Goal: Use online tool/utility

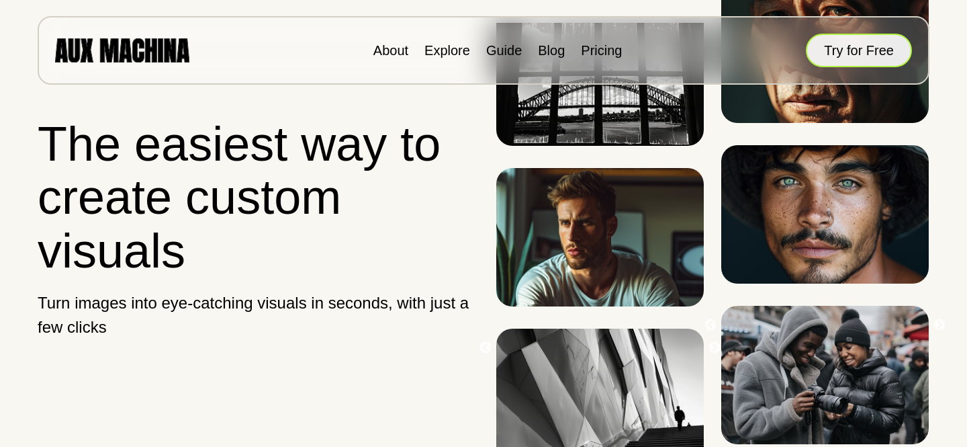
click at [853, 50] on button "Try for Free" at bounding box center [859, 51] width 106 height 34
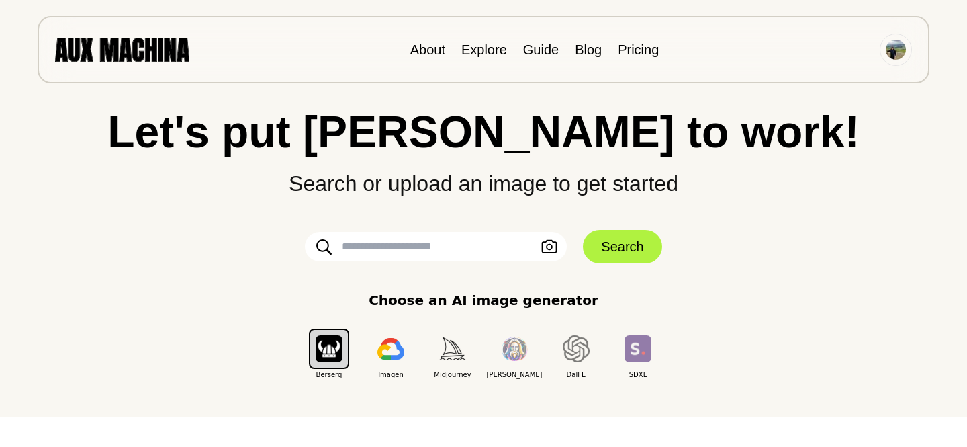
scroll to position [35, 0]
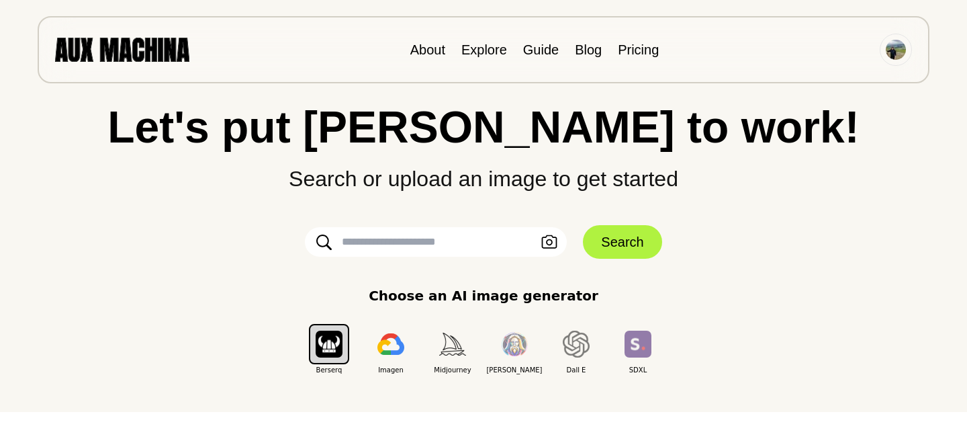
click at [368, 257] on input "text" at bounding box center [436, 242] width 262 height 30
paste input "**********"
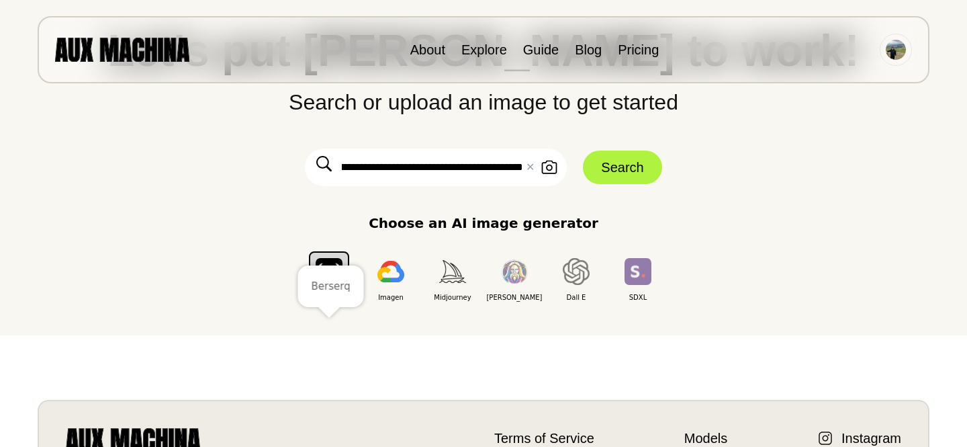
scroll to position [116, 0]
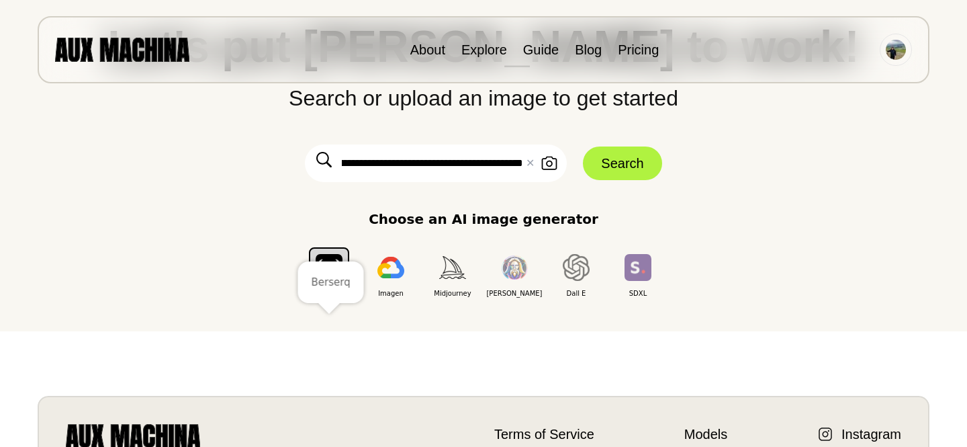
type input "**********"
click at [333, 280] on img "button" at bounding box center [329, 267] width 27 height 26
click at [492, 182] on input "**********" at bounding box center [436, 163] width 262 height 38
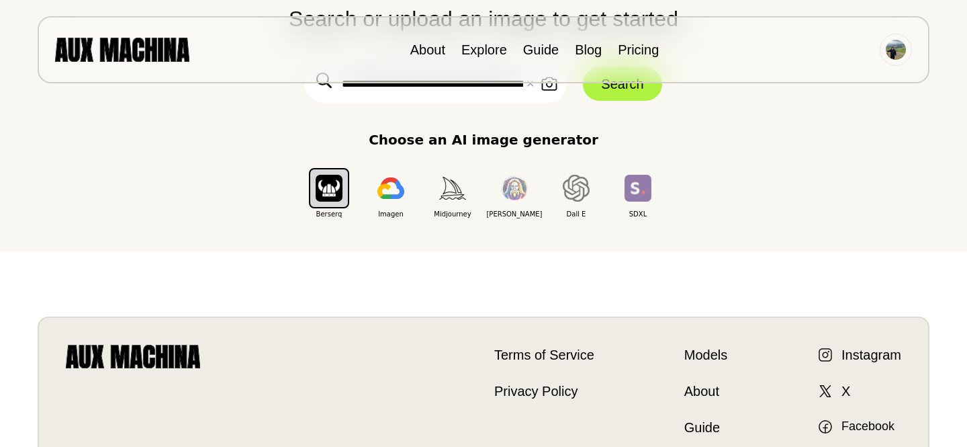
scroll to position [194, 0]
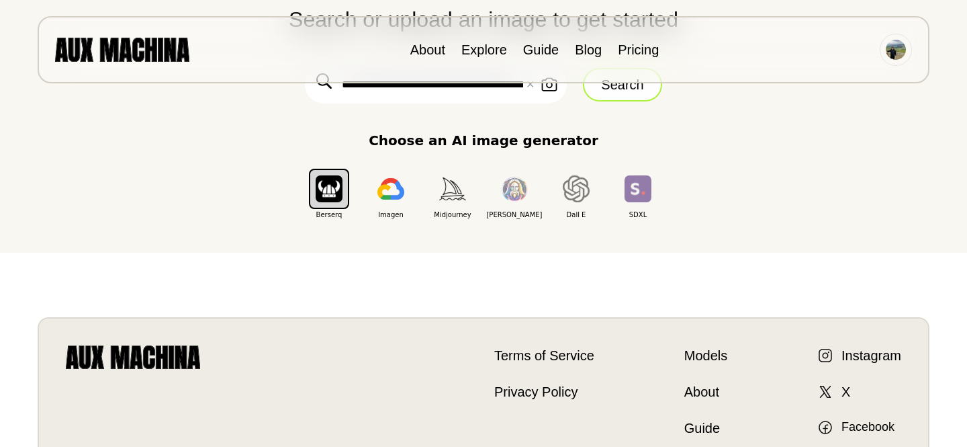
click at [605, 101] on button "Search" at bounding box center [622, 85] width 79 height 34
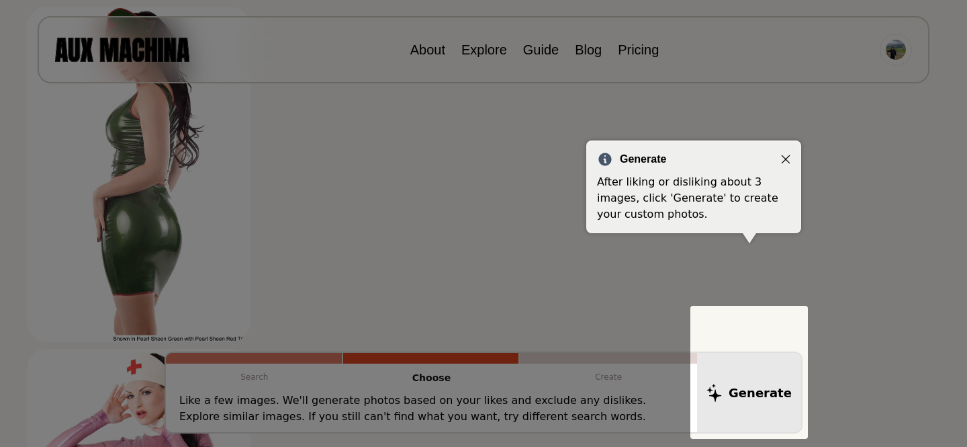
click at [786, 159] on body "**********" at bounding box center [483, 29] width 967 height 447
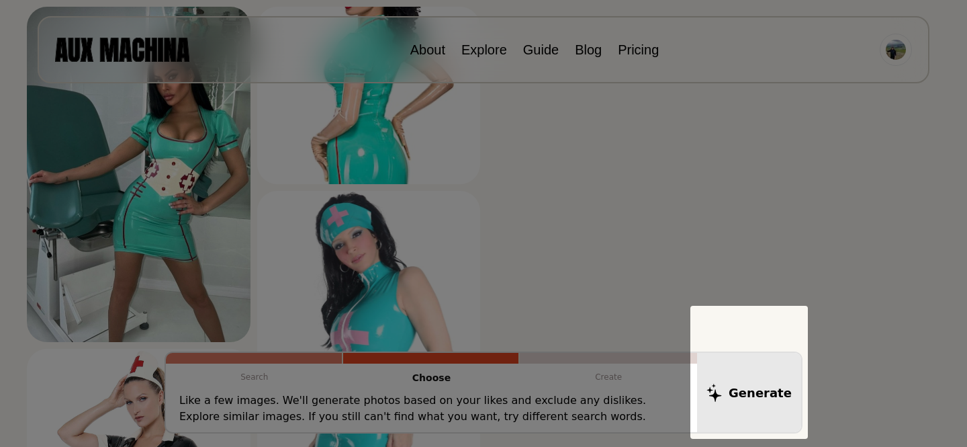
scroll to position [878, 0]
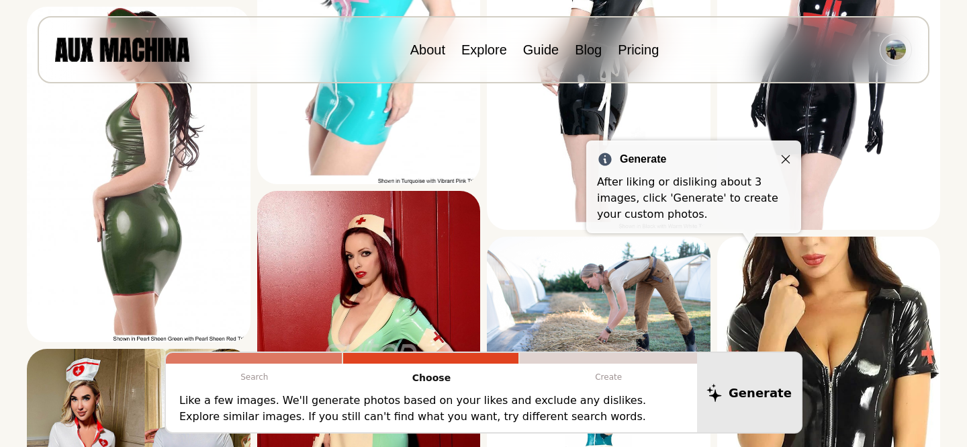
click at [785, 162] on icon "Close" at bounding box center [786, 159] width 9 height 9
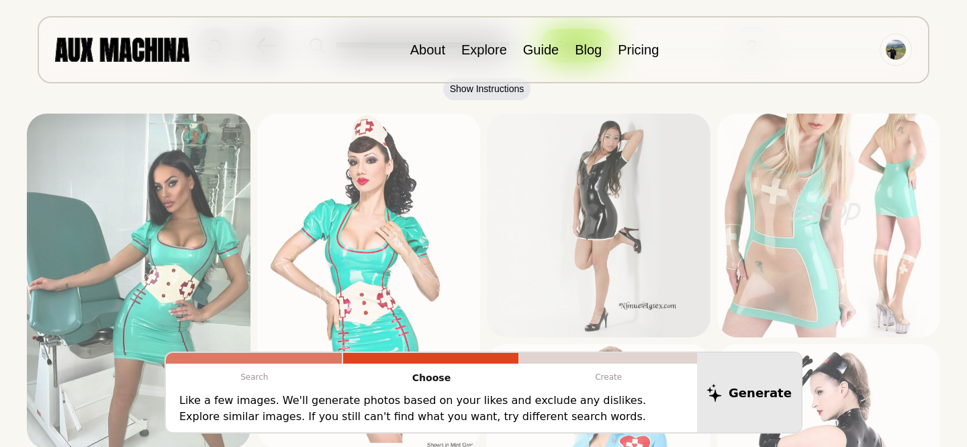
scroll to position [93, 0]
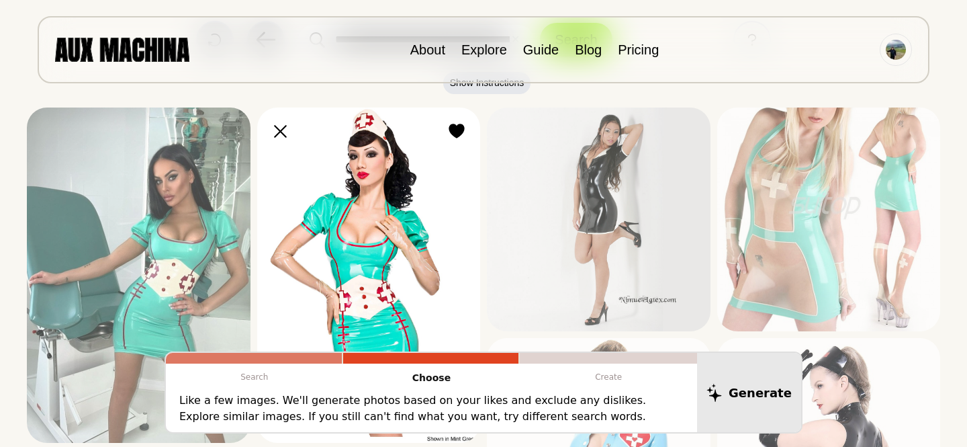
click at [410, 173] on img at bounding box center [369, 274] width 224 height 335
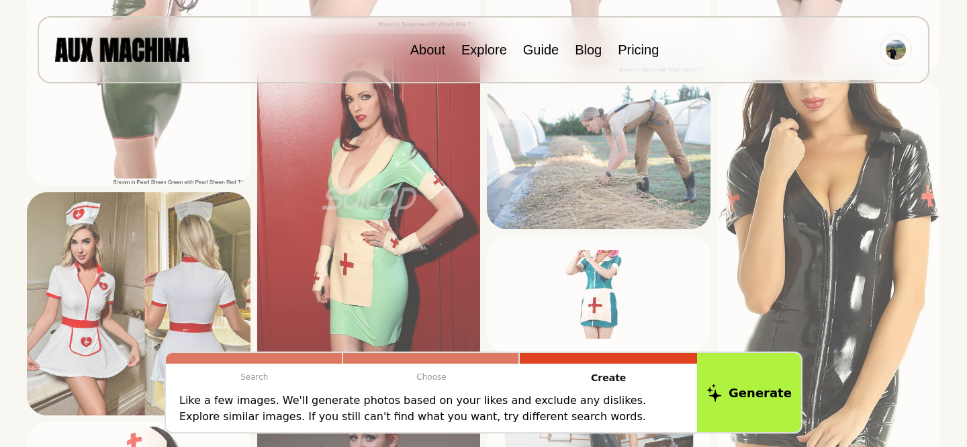
scroll to position [1039, 0]
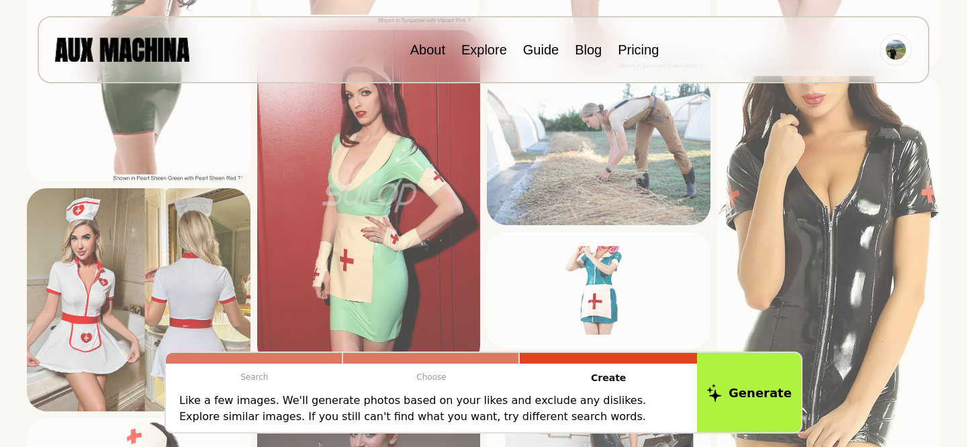
click at [410, 173] on img at bounding box center [369, 197] width 224 height 335
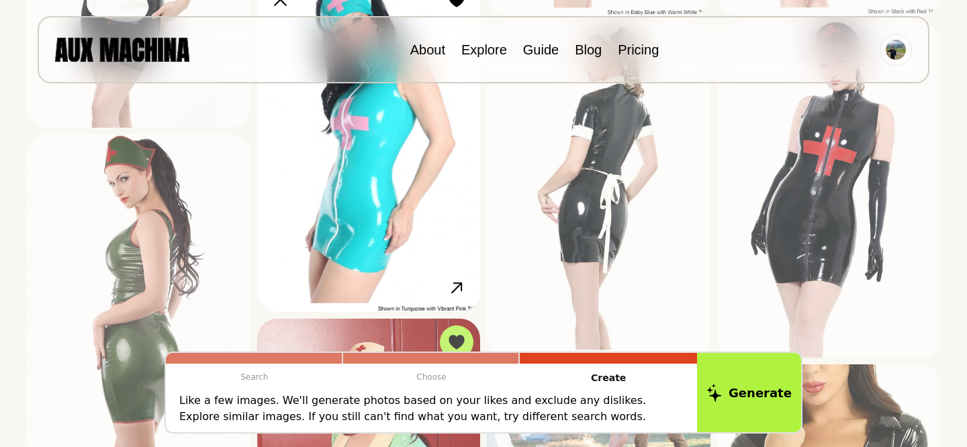
scroll to position [770, 0]
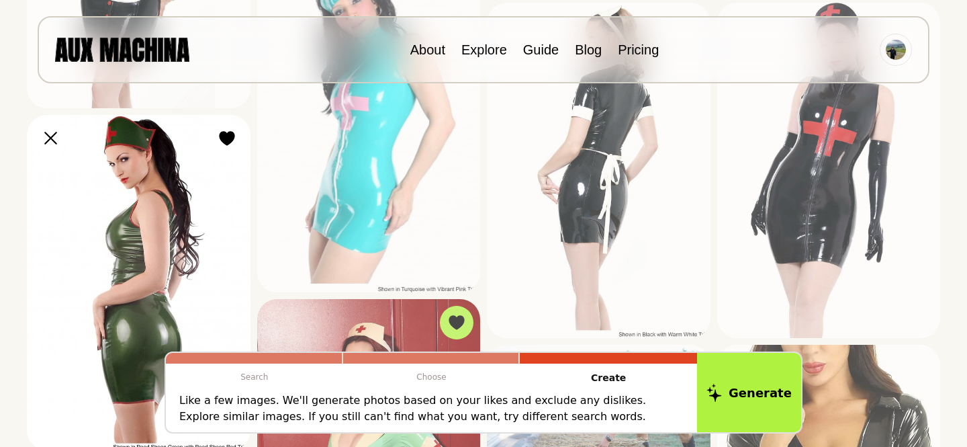
click at [189, 201] on img at bounding box center [139, 282] width 224 height 335
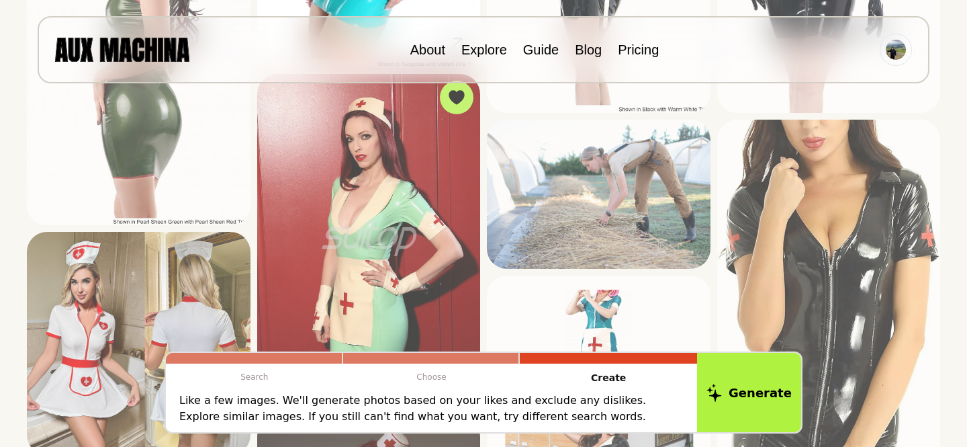
scroll to position [996, 0]
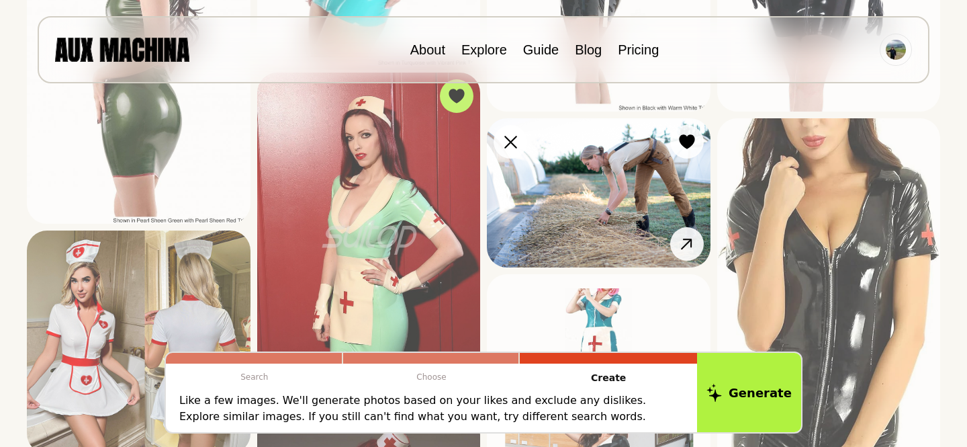
click at [607, 161] on img at bounding box center [599, 192] width 224 height 149
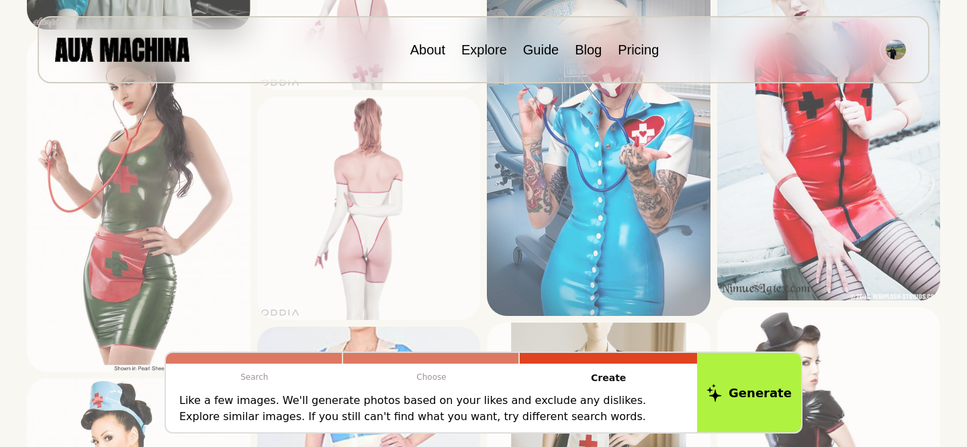
scroll to position [2092, 0]
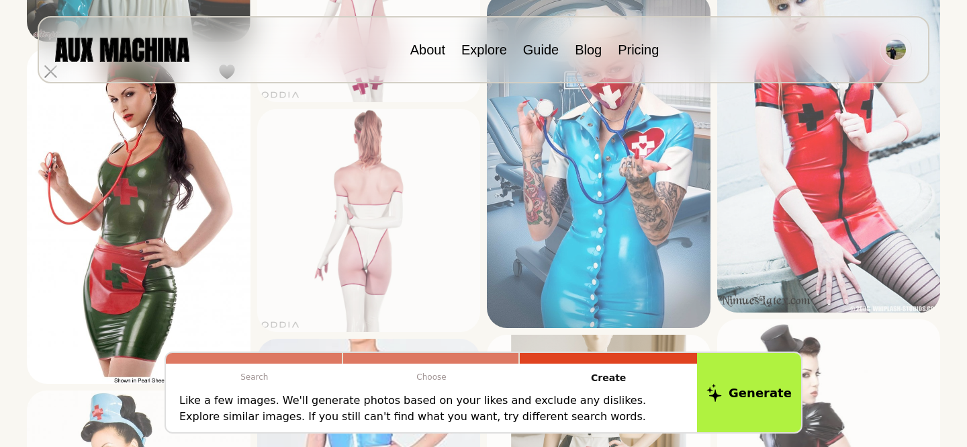
click at [88, 169] on img at bounding box center [139, 215] width 224 height 335
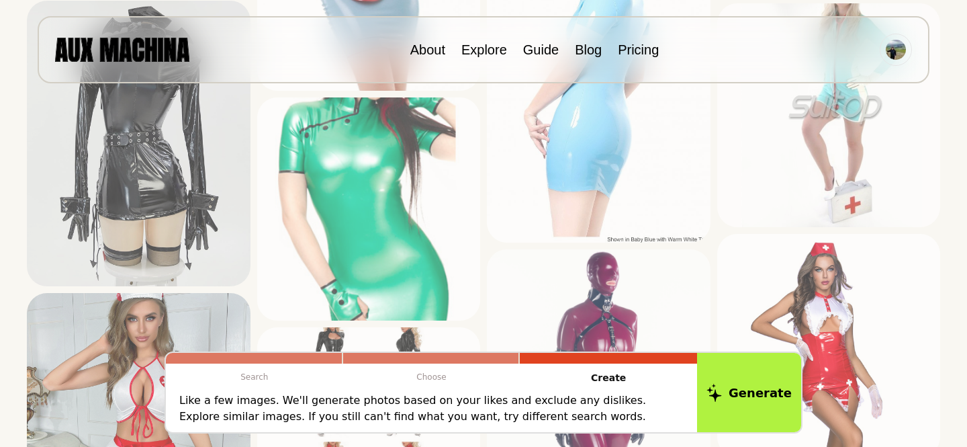
scroll to position [3059, 0]
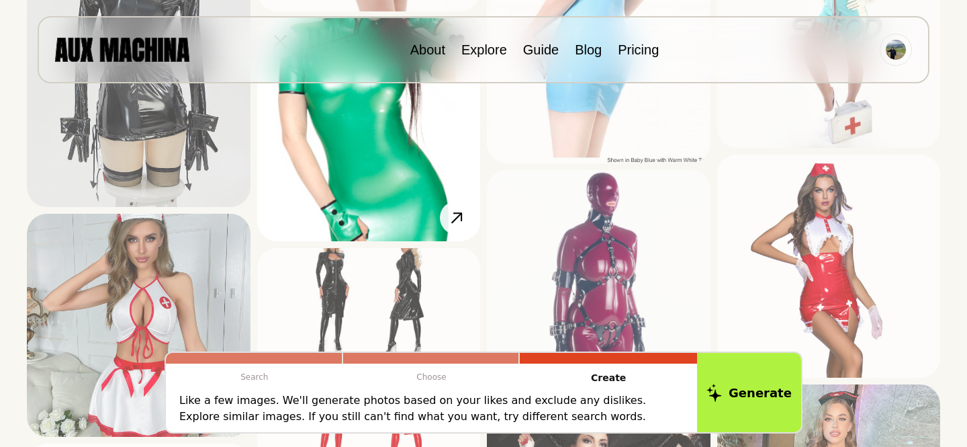
click at [374, 161] on img at bounding box center [369, 130] width 224 height 224
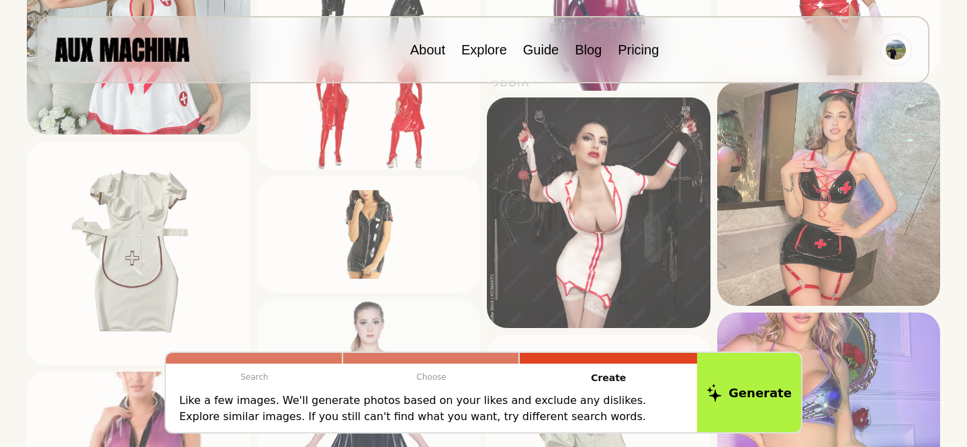
scroll to position [3368, 0]
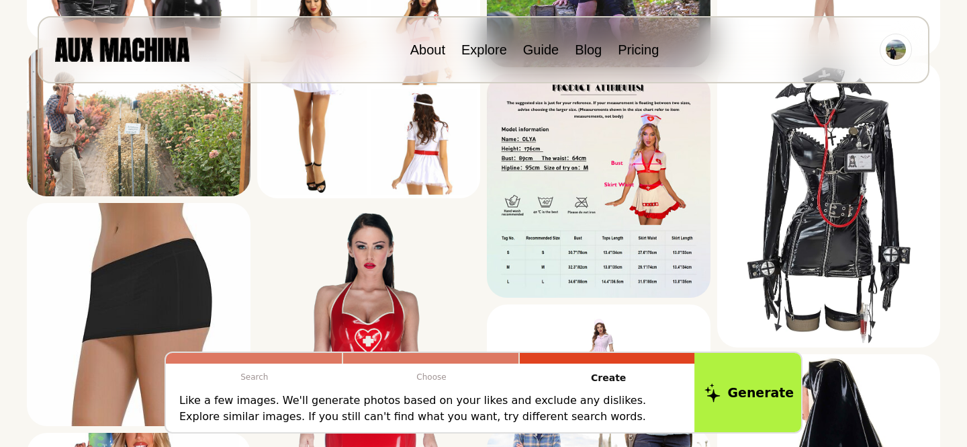
click at [745, 351] on button "Generate" at bounding box center [750, 392] width 110 height 83
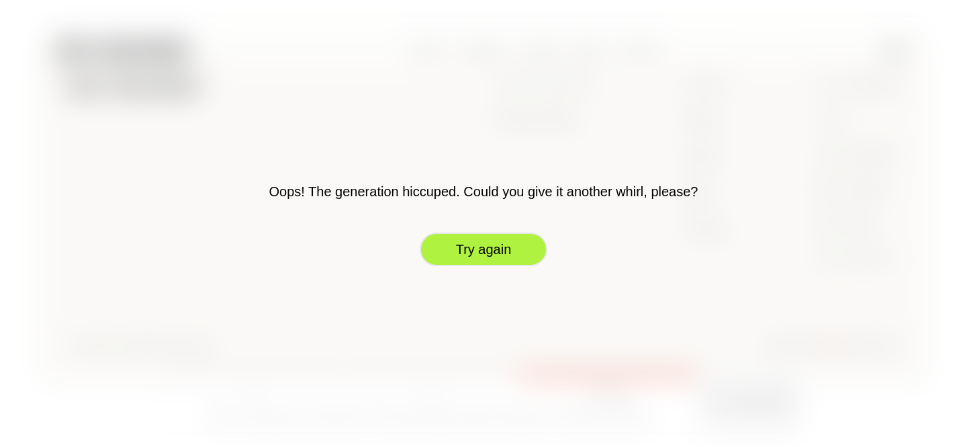
click at [506, 244] on button "Try again" at bounding box center [484, 249] width 128 height 34
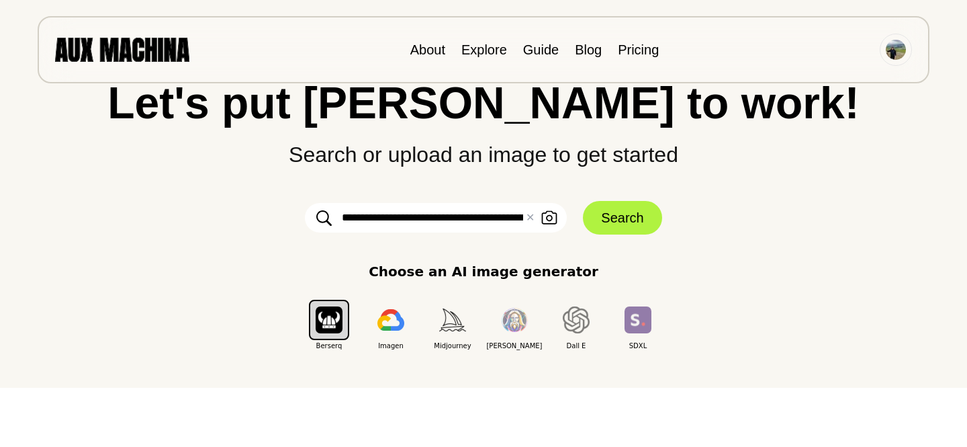
scroll to position [71, 0]
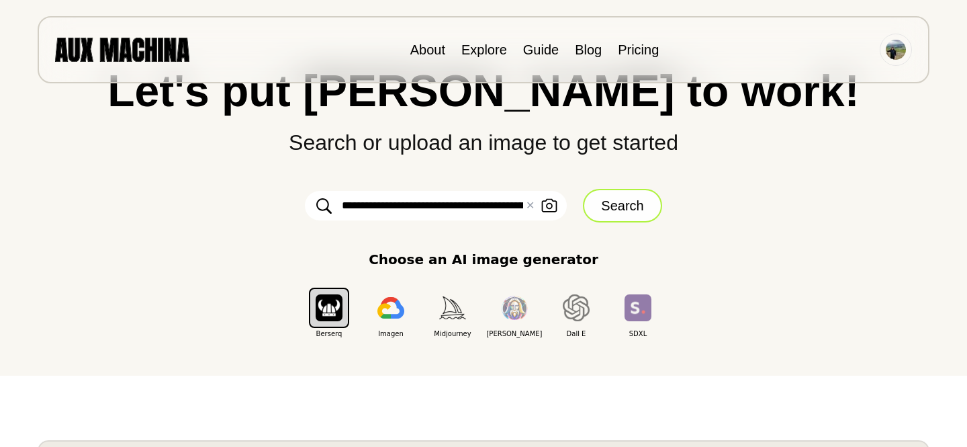
click at [609, 222] on button "Search" at bounding box center [622, 206] width 79 height 34
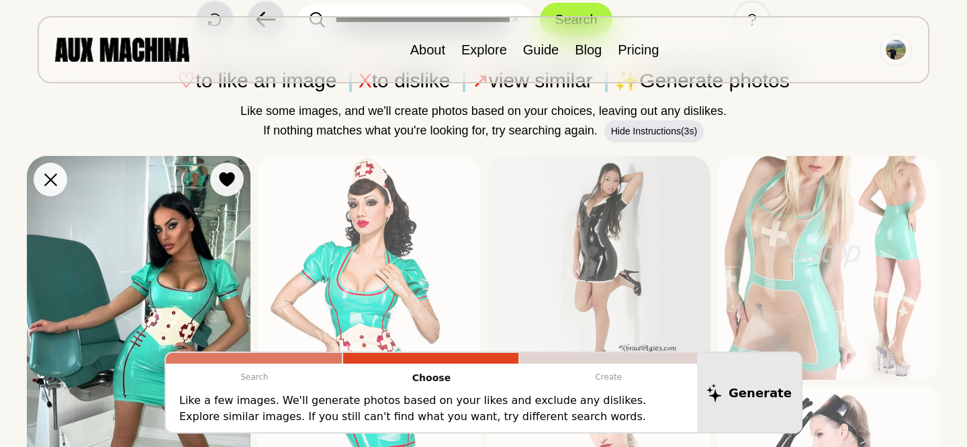
scroll to position [141, 0]
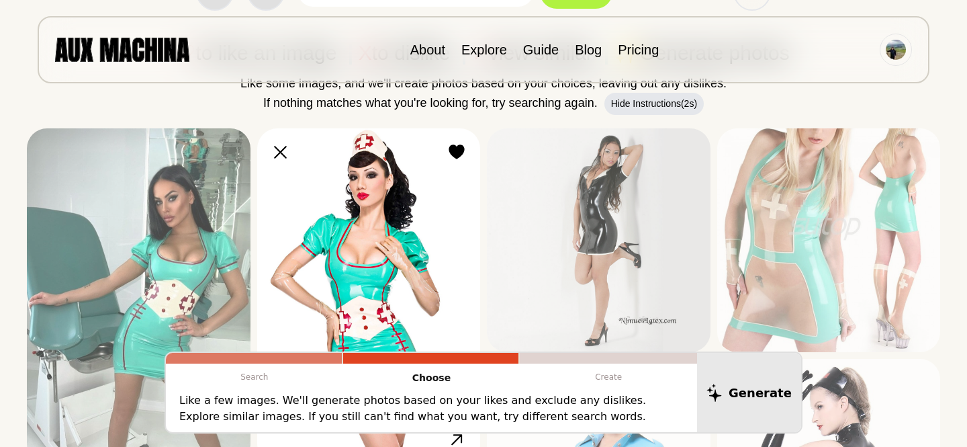
click at [374, 236] on img at bounding box center [369, 295] width 224 height 335
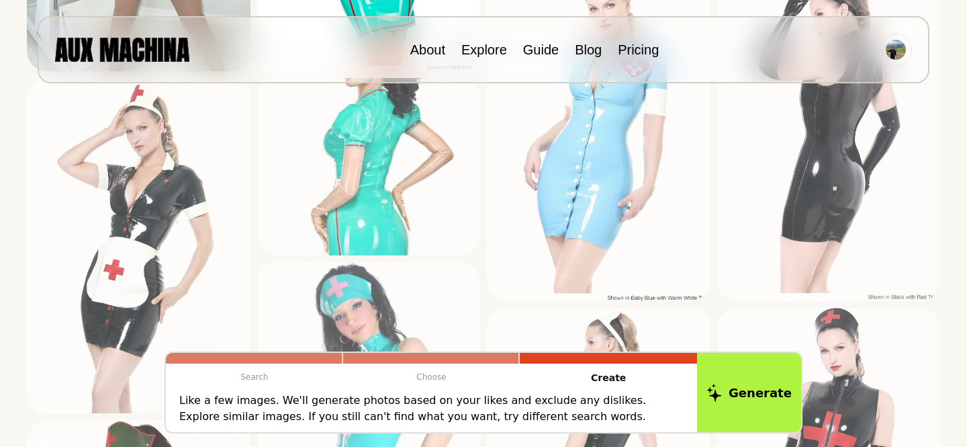
click at [374, 236] on img at bounding box center [369, 166] width 224 height 177
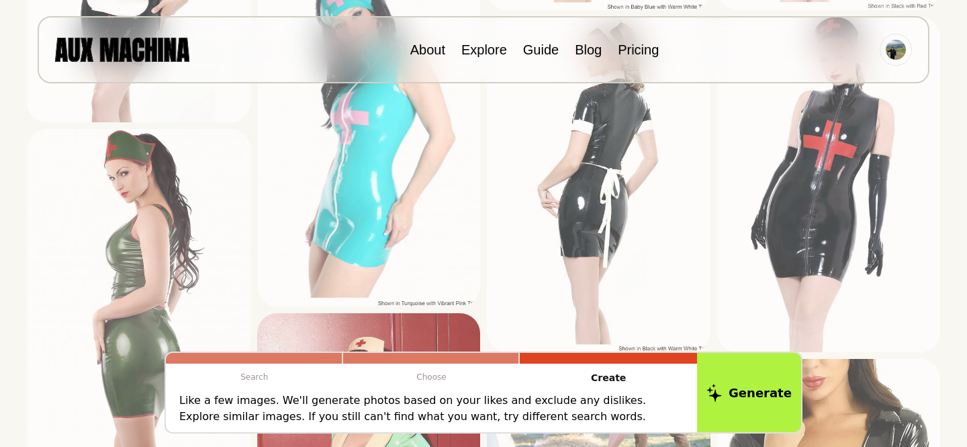
scroll to position [771, 0]
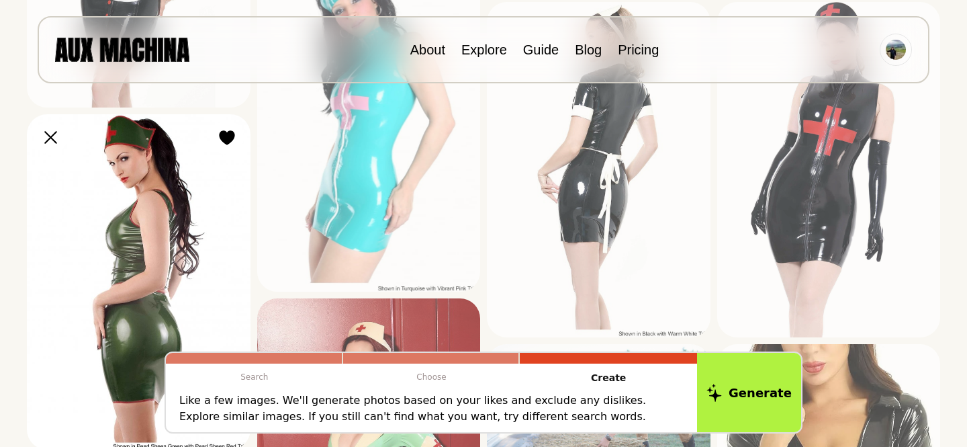
click at [171, 234] on img at bounding box center [139, 281] width 224 height 335
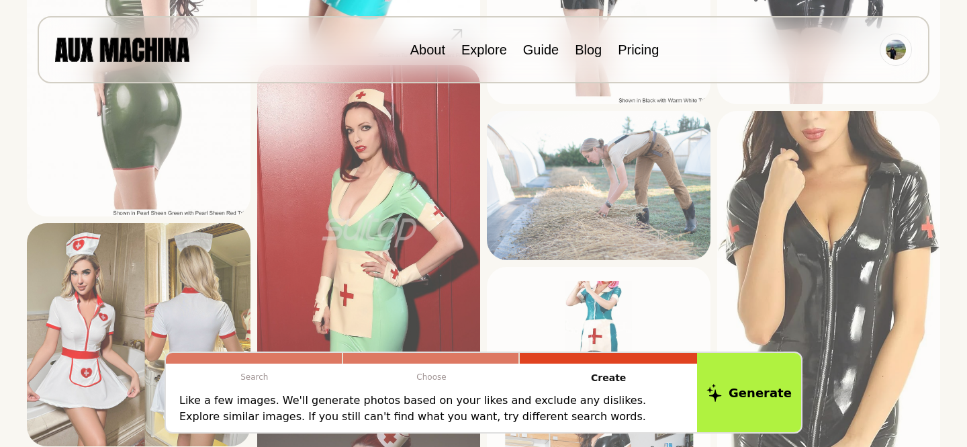
scroll to position [1006, 0]
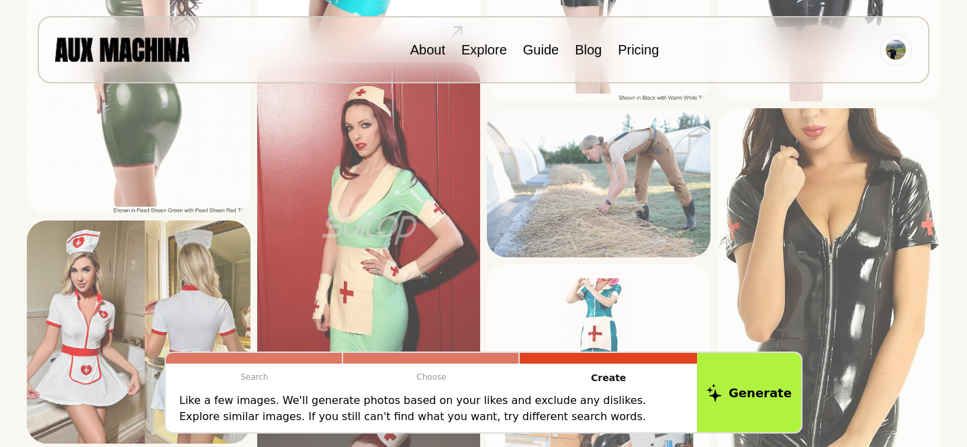
click at [388, 197] on img at bounding box center [369, 229] width 224 height 335
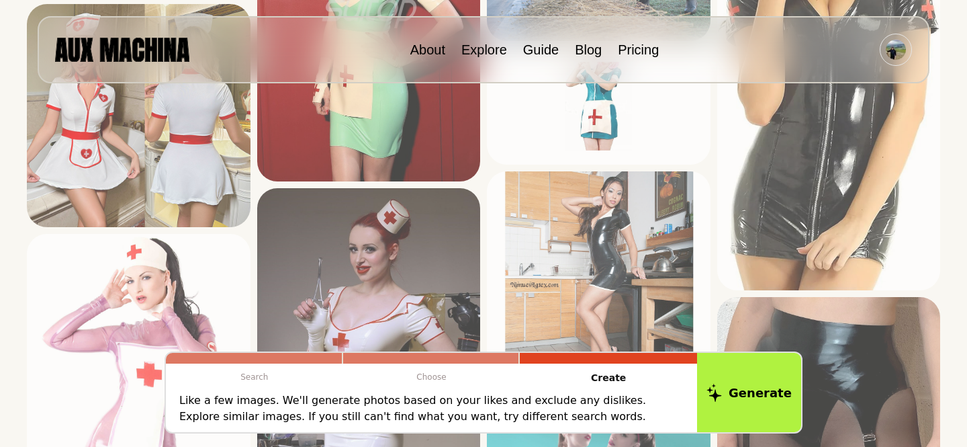
scroll to position [1088, 0]
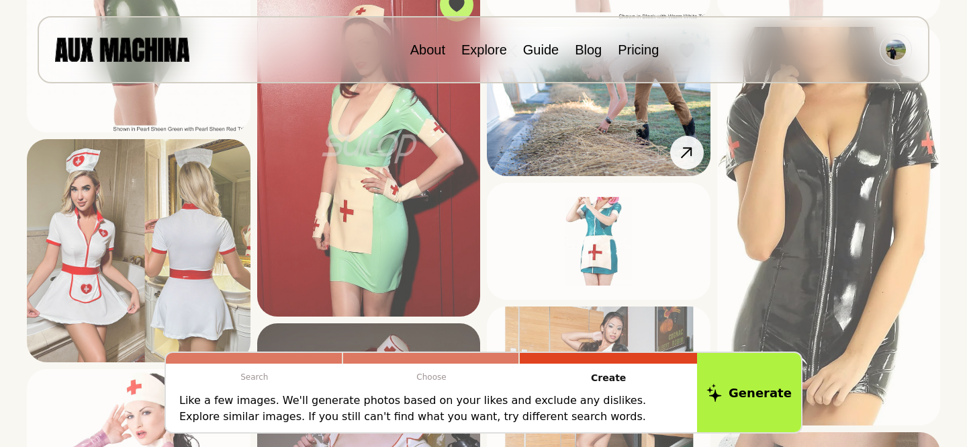
click at [562, 146] on img at bounding box center [599, 101] width 224 height 149
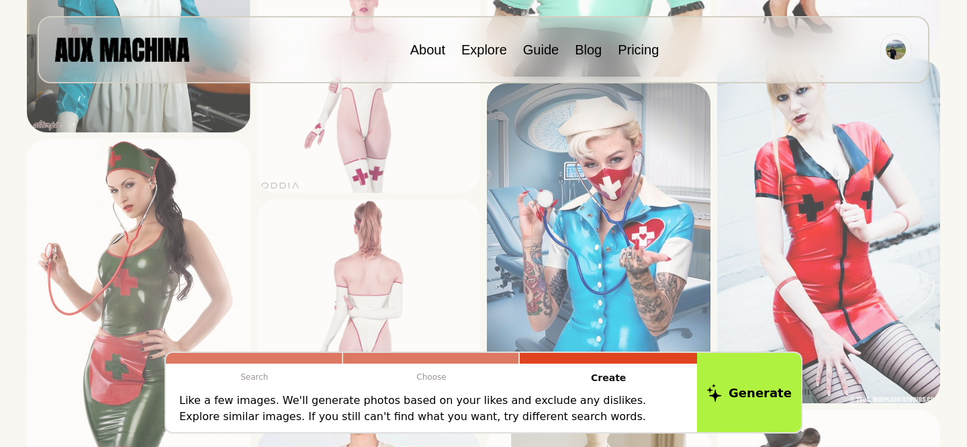
scroll to position [2192, 0]
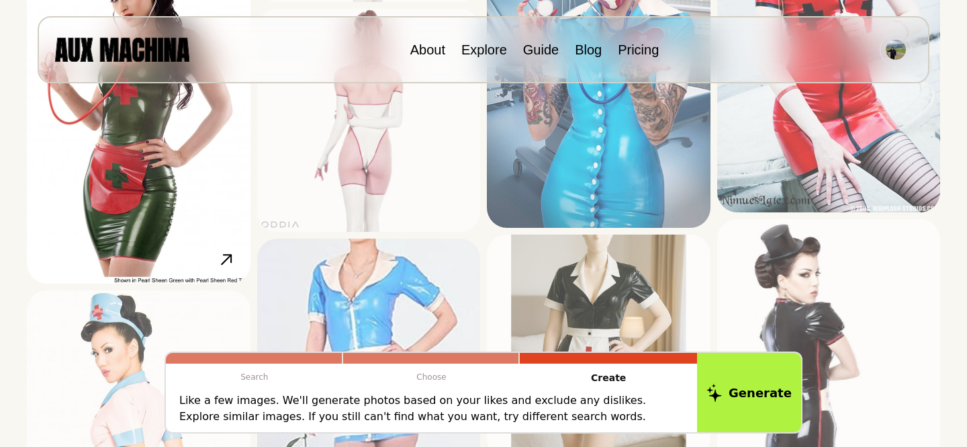
click at [204, 189] on img at bounding box center [139, 115] width 224 height 335
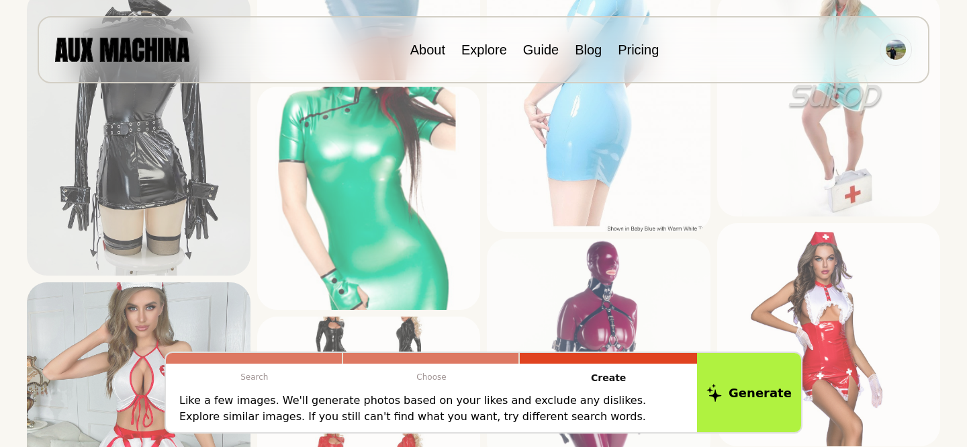
scroll to position [2989, 0]
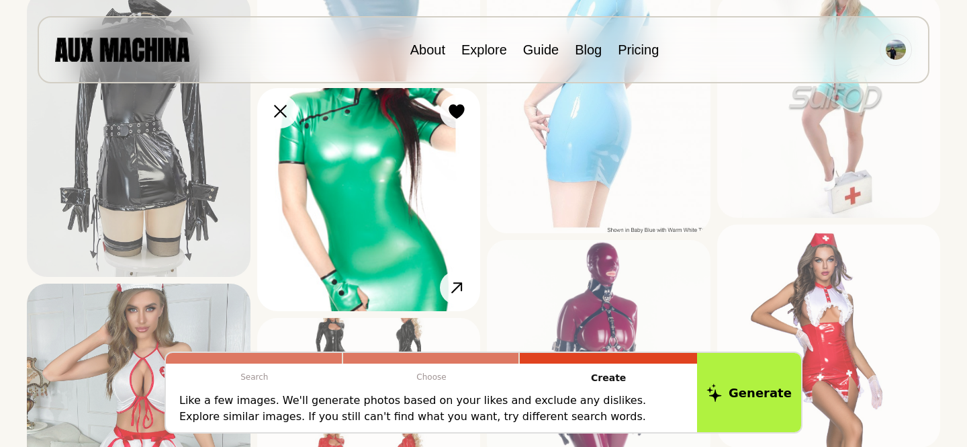
click at [385, 203] on img at bounding box center [369, 200] width 224 height 224
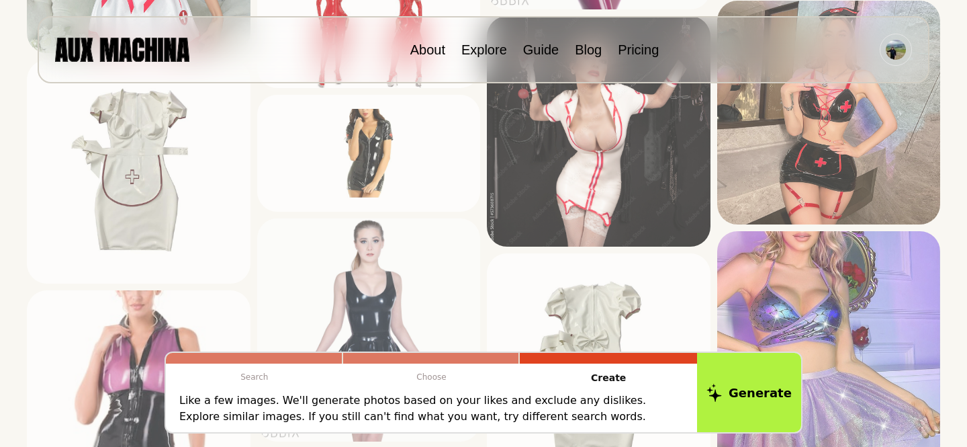
scroll to position [3442, 0]
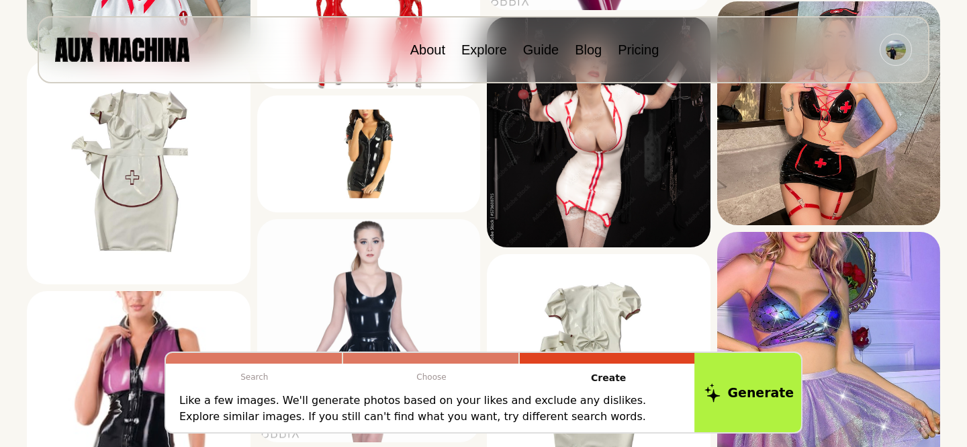
click at [758, 365] on button "Generate" at bounding box center [750, 392] width 110 height 83
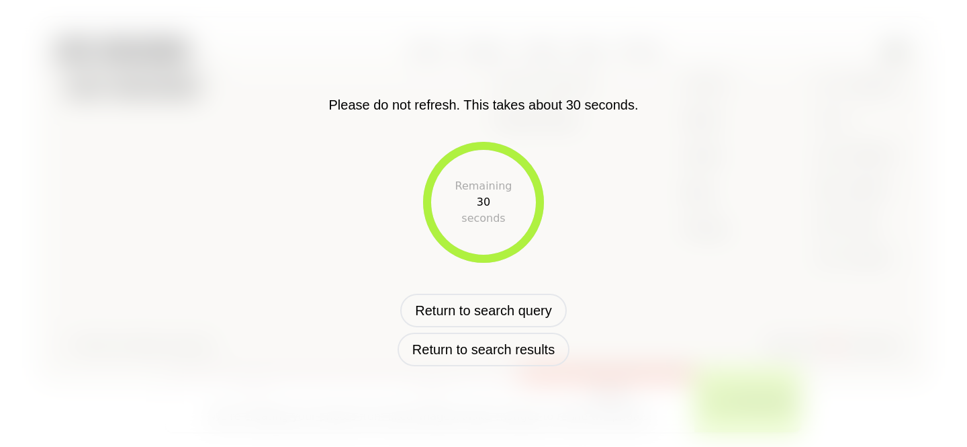
scroll to position [576, 0]
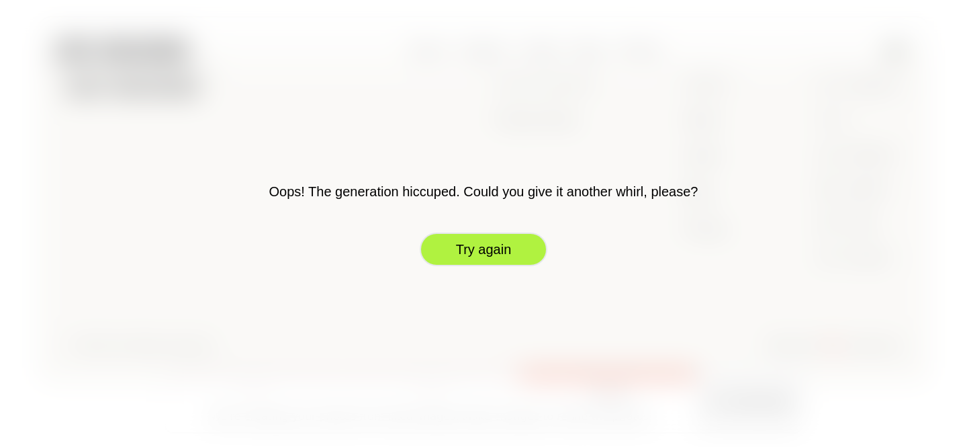
click at [507, 244] on button "Try again" at bounding box center [484, 249] width 128 height 34
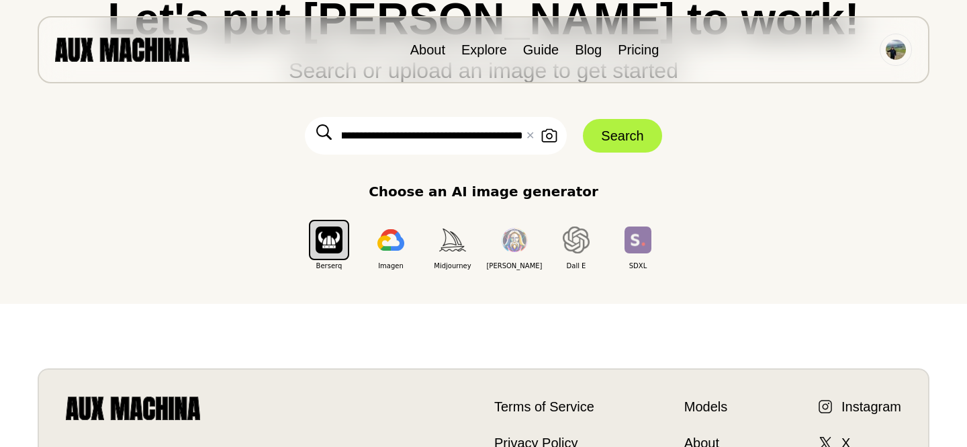
scroll to position [0, 1149]
drag, startPoint x: 472, startPoint y: 213, endPoint x: 675, endPoint y: 218, distance: 203.6
click at [675, 155] on form "**********" at bounding box center [483, 136] width 403 height 38
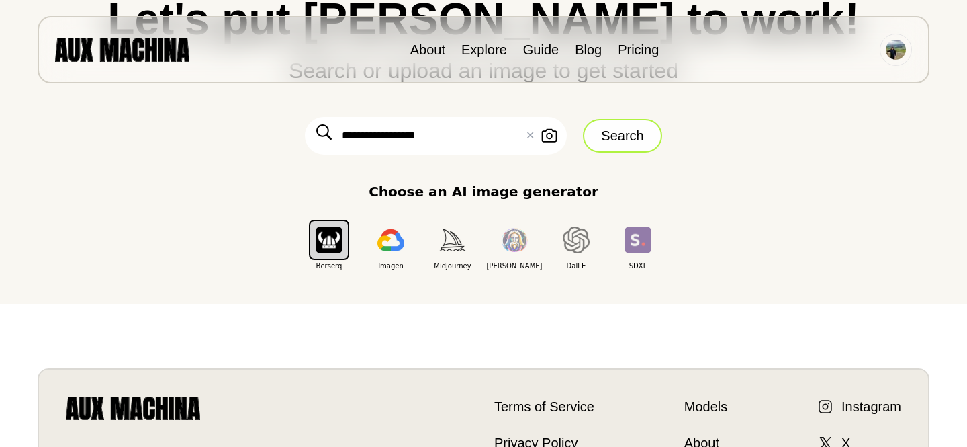
type input "**********"
click at [632, 152] on button "Search" at bounding box center [622, 136] width 79 height 34
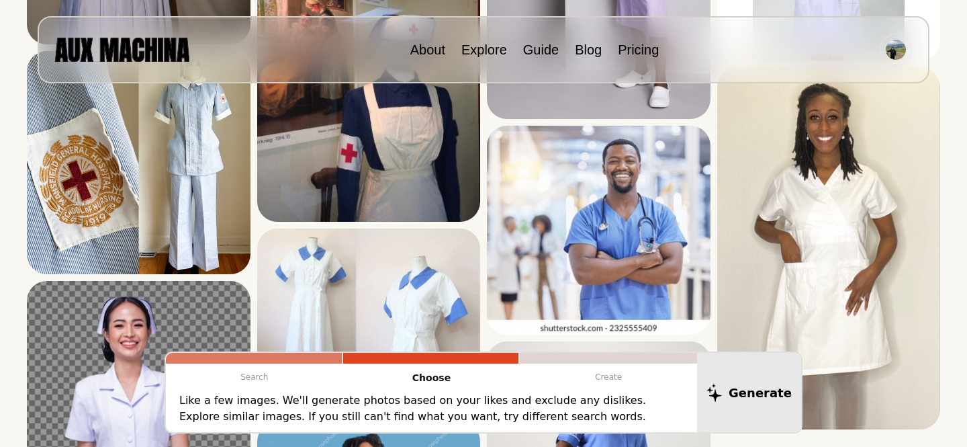
scroll to position [3811, 0]
click at [134, 351] on div "Search Choose Create Like a few images. We'll generate photos based on your lik…" at bounding box center [484, 392] width 806 height 82
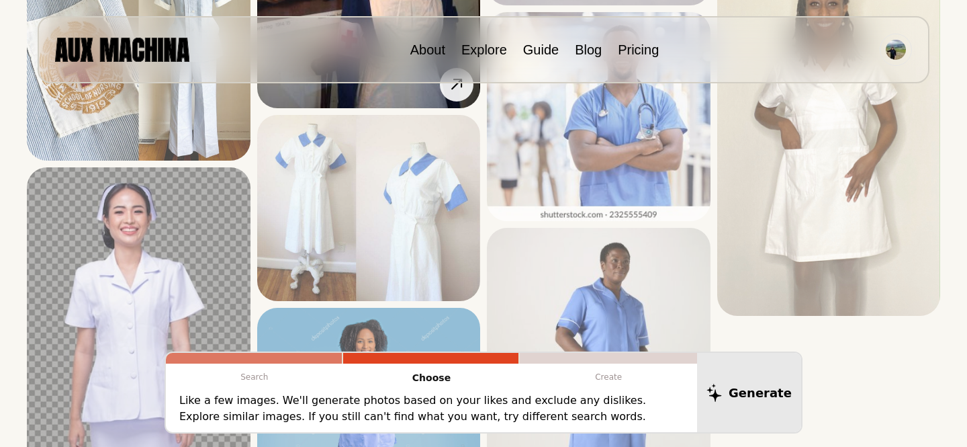
scroll to position [3926, 0]
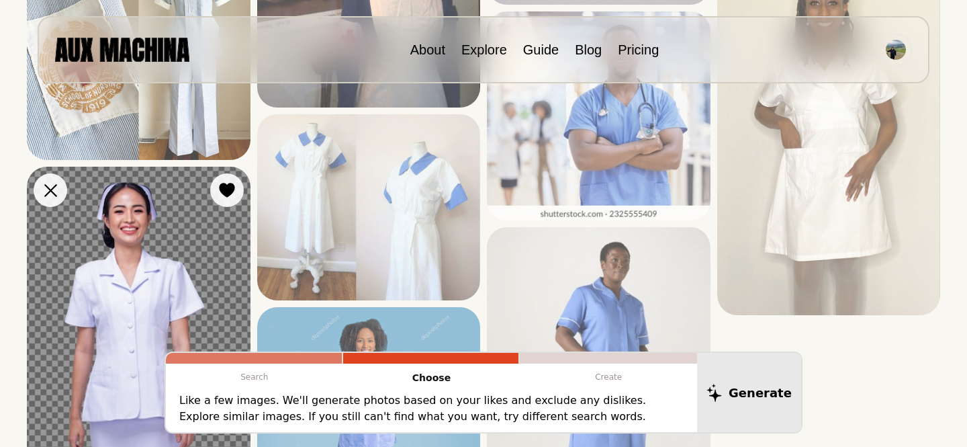
click at [179, 274] on img at bounding box center [139, 410] width 224 height 487
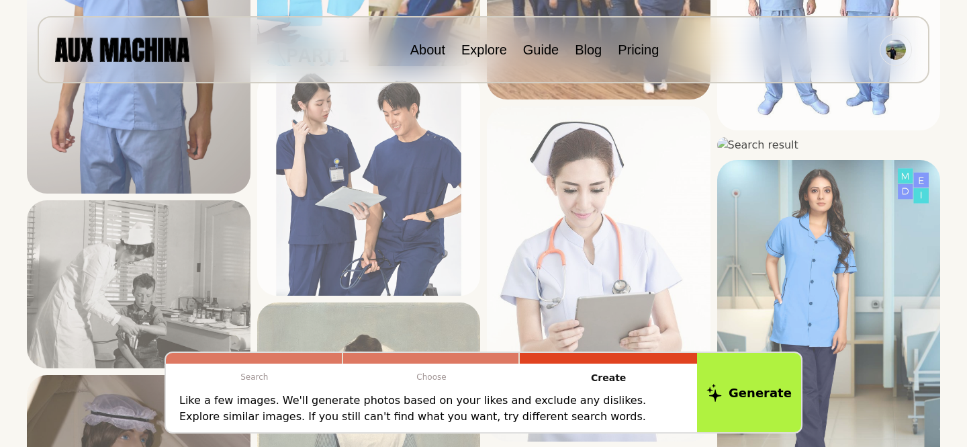
scroll to position [3148, 0]
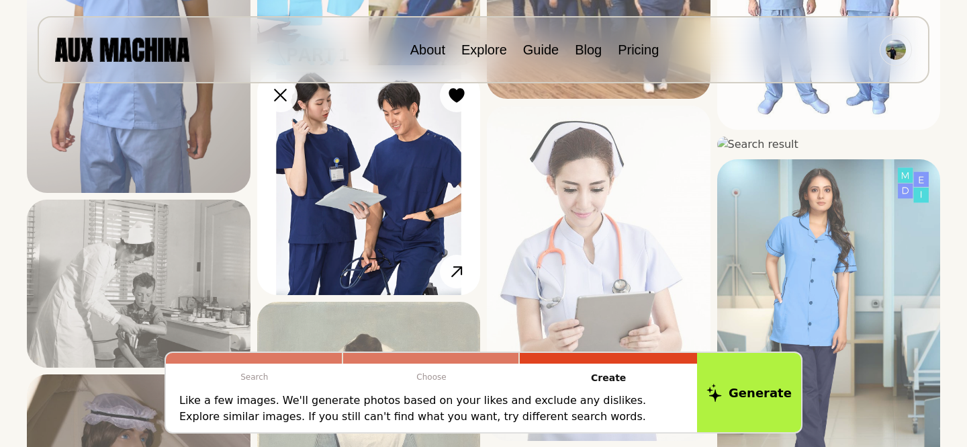
click at [345, 173] on img at bounding box center [369, 184] width 224 height 224
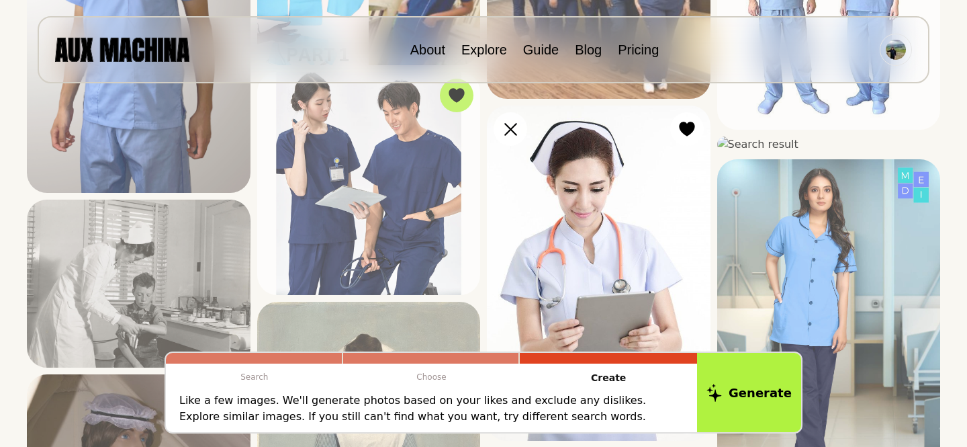
click at [555, 187] on img at bounding box center [599, 272] width 224 height 335
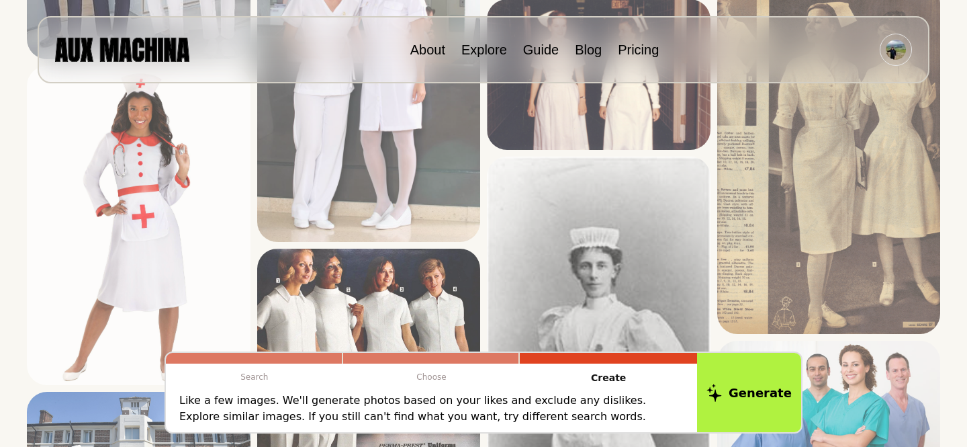
scroll to position [2105, 0]
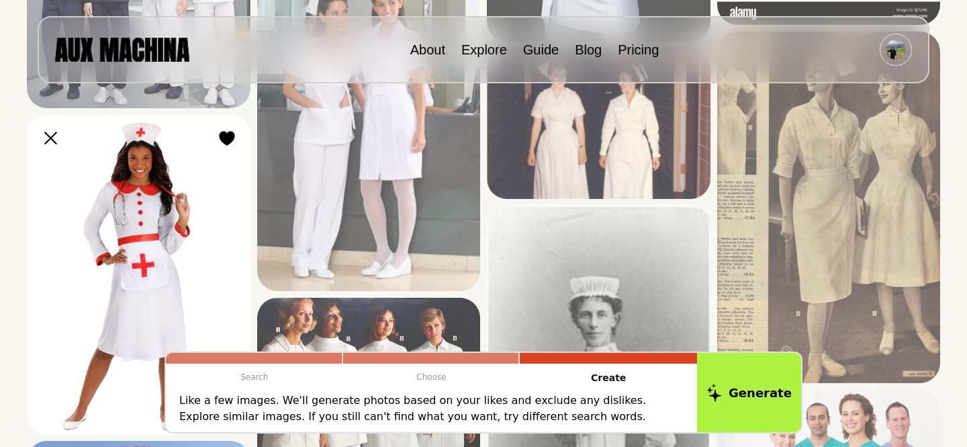
click at [142, 167] on img at bounding box center [139, 274] width 224 height 319
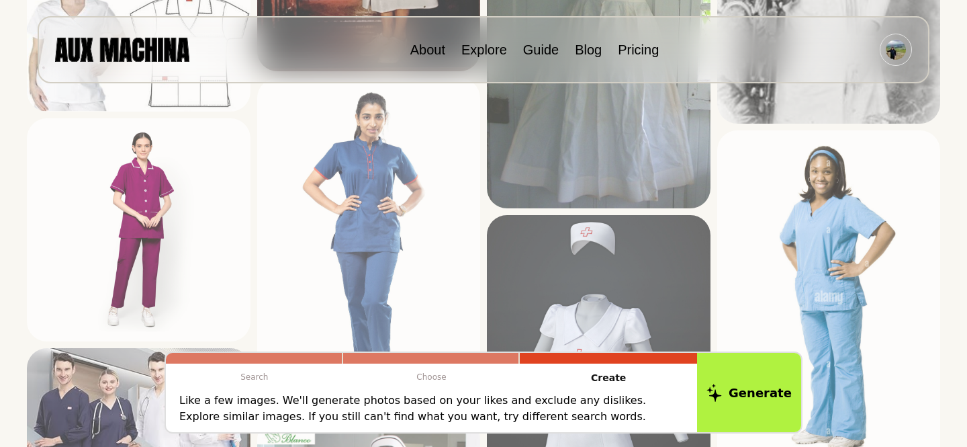
scroll to position [1636, 0]
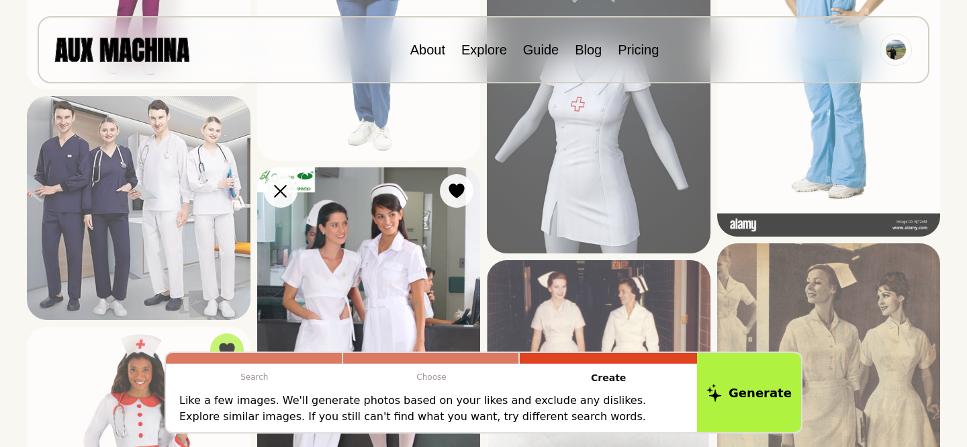
click at [370, 253] on img at bounding box center [369, 334] width 224 height 335
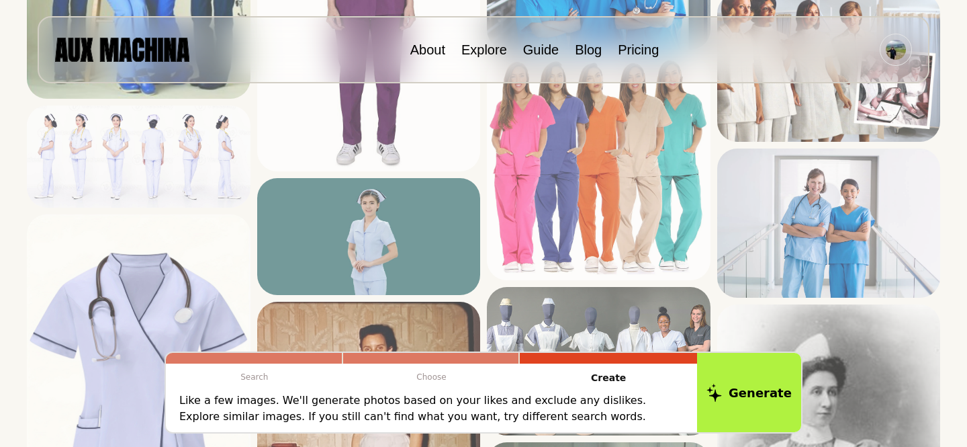
scroll to position [1047, 0]
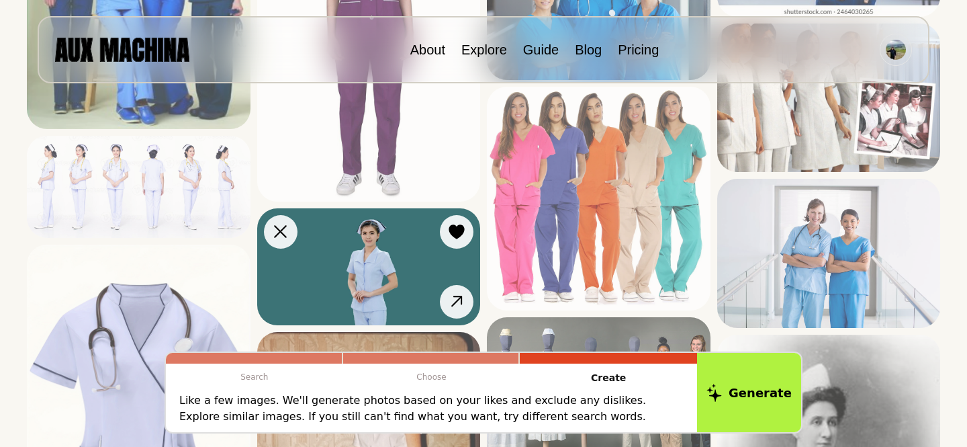
click at [376, 238] on img at bounding box center [369, 266] width 224 height 117
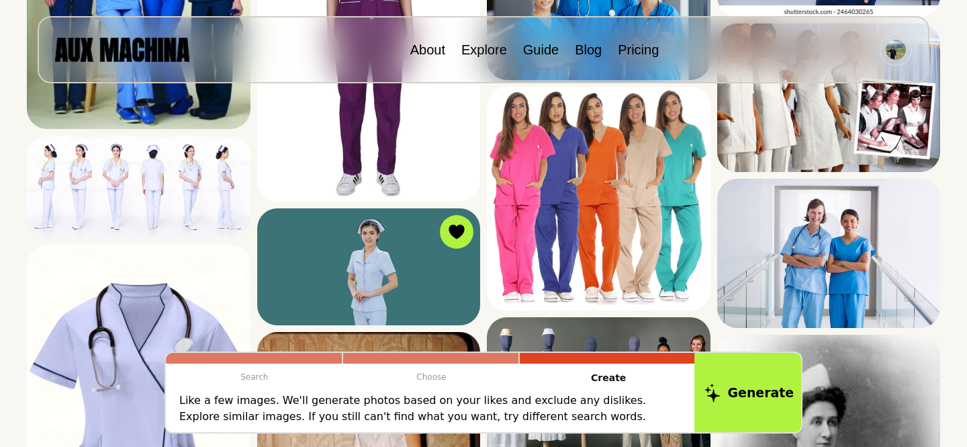
click at [740, 361] on button "Generate" at bounding box center [750, 392] width 110 height 83
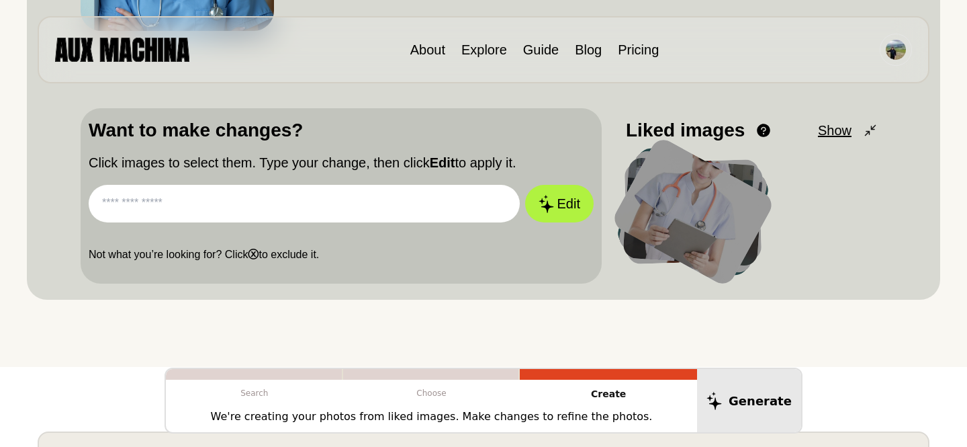
scroll to position [369, 0]
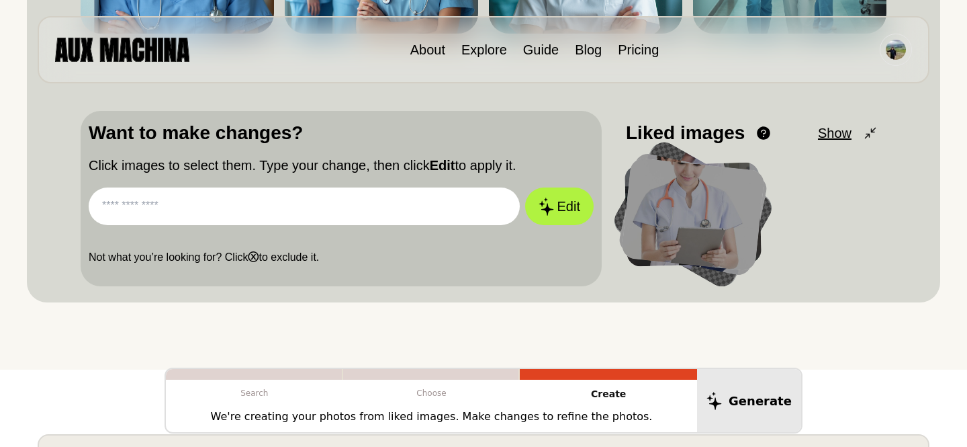
click at [699, 208] on div at bounding box center [693, 214] width 144 height 114
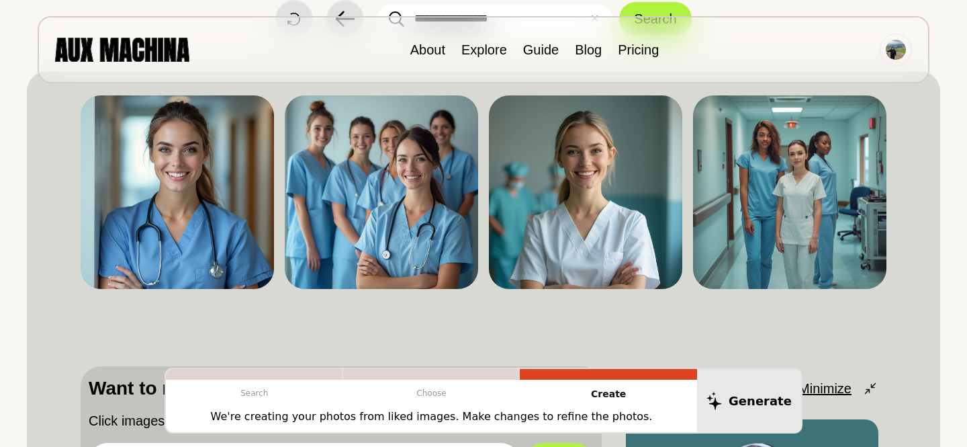
scroll to position [117, 0]
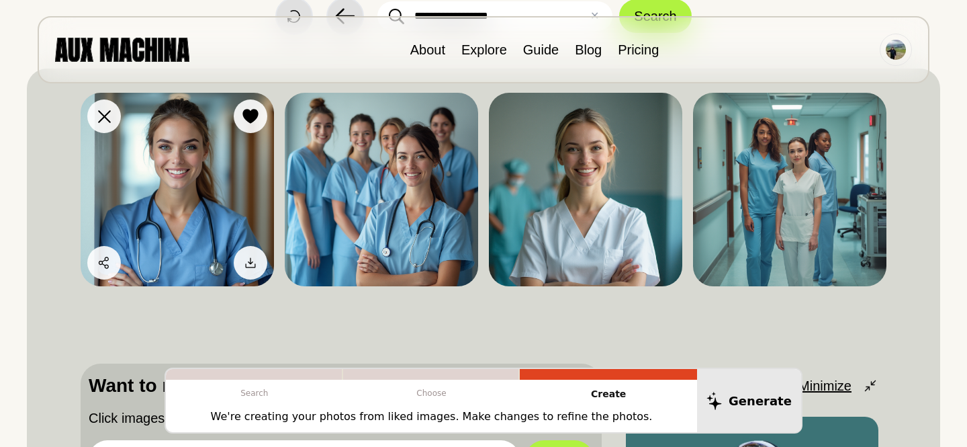
click at [216, 177] on img at bounding box center [177, 189] width 193 height 193
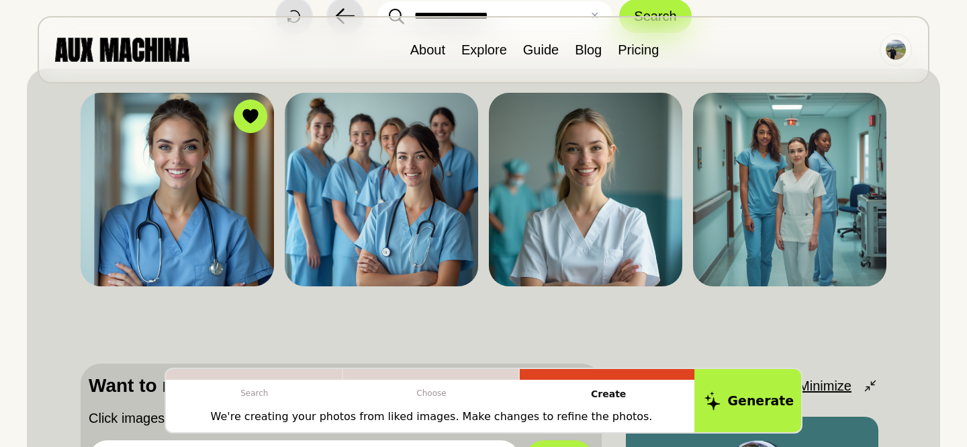
click at [763, 374] on button "Generate" at bounding box center [750, 400] width 110 height 67
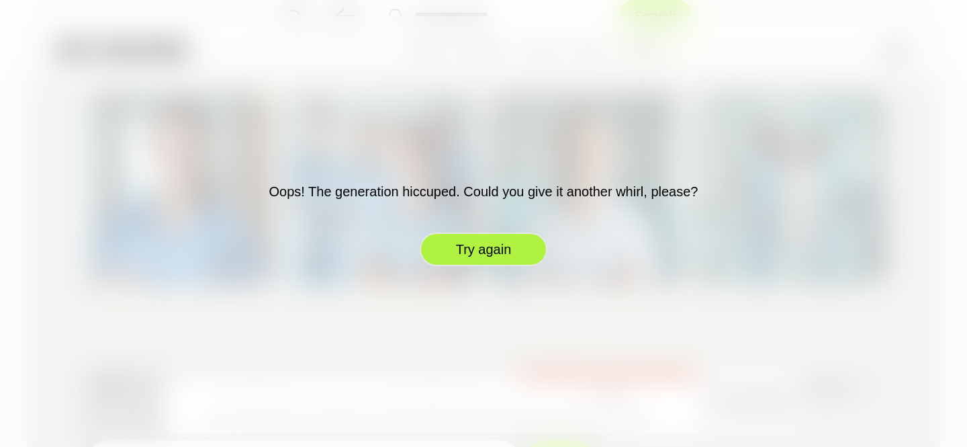
click at [499, 245] on button "Try again" at bounding box center [484, 249] width 128 height 34
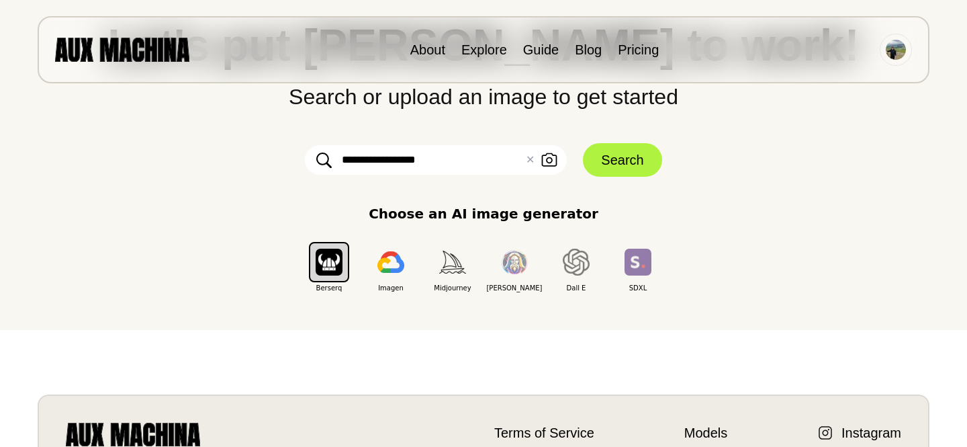
click at [411, 175] on input "**********" at bounding box center [436, 160] width 262 height 30
type input "**********"
click at [615, 177] on button "Search" at bounding box center [622, 160] width 79 height 34
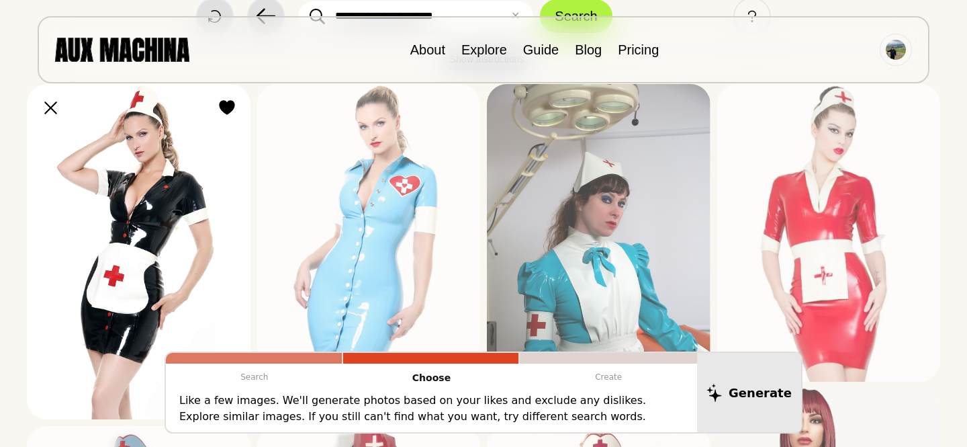
click at [166, 220] on img at bounding box center [139, 251] width 224 height 335
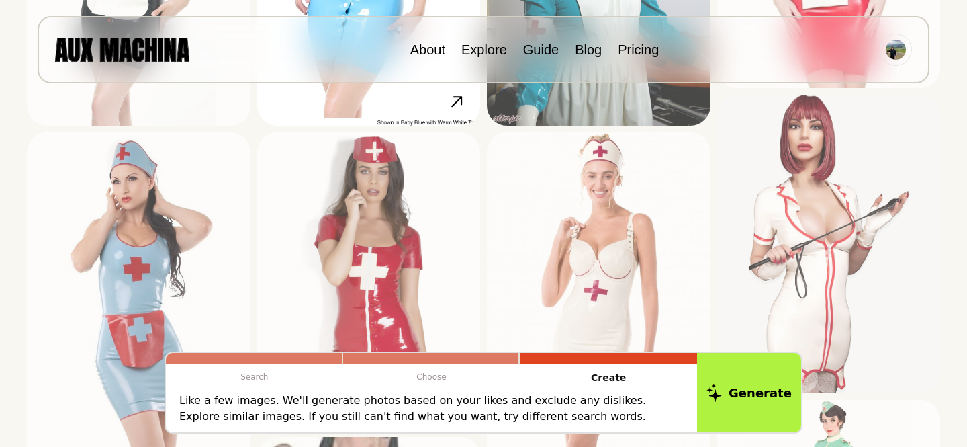
scroll to position [415, 0]
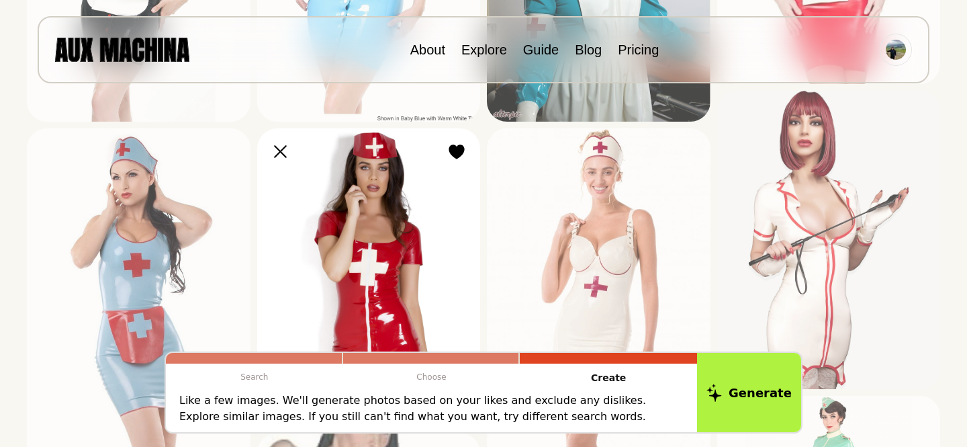
click at [399, 224] on img at bounding box center [369, 277] width 224 height 298
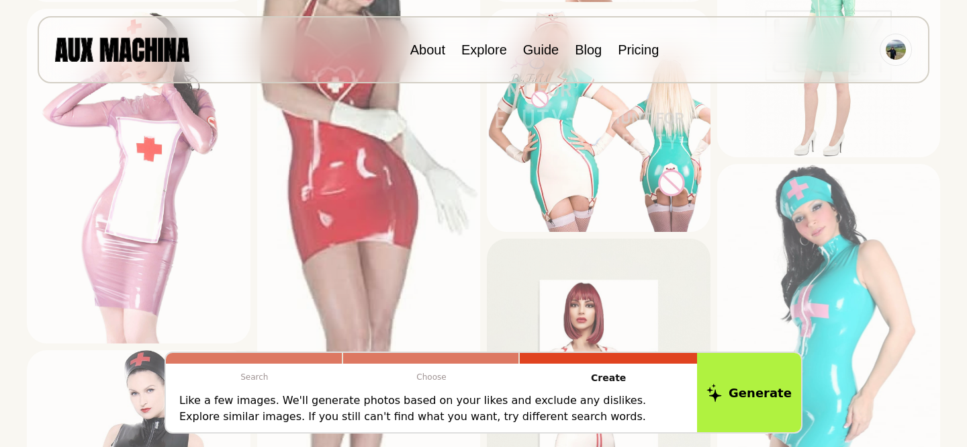
scroll to position [877, 0]
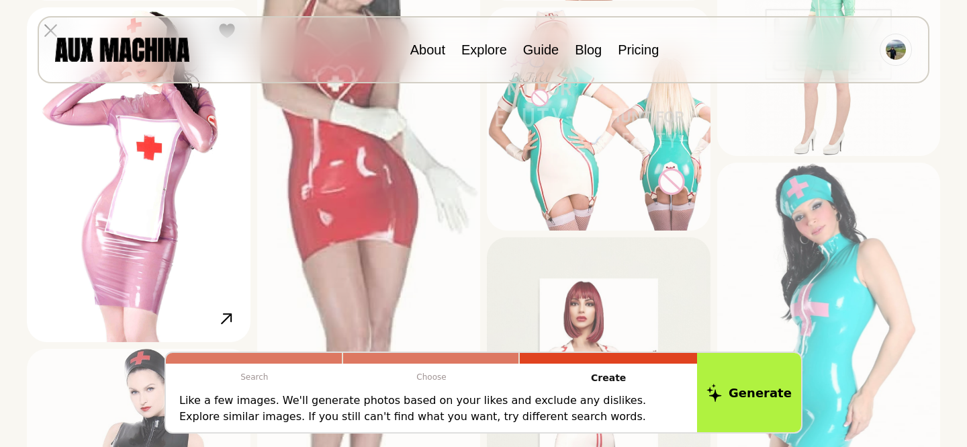
click at [189, 196] on img at bounding box center [139, 174] width 224 height 335
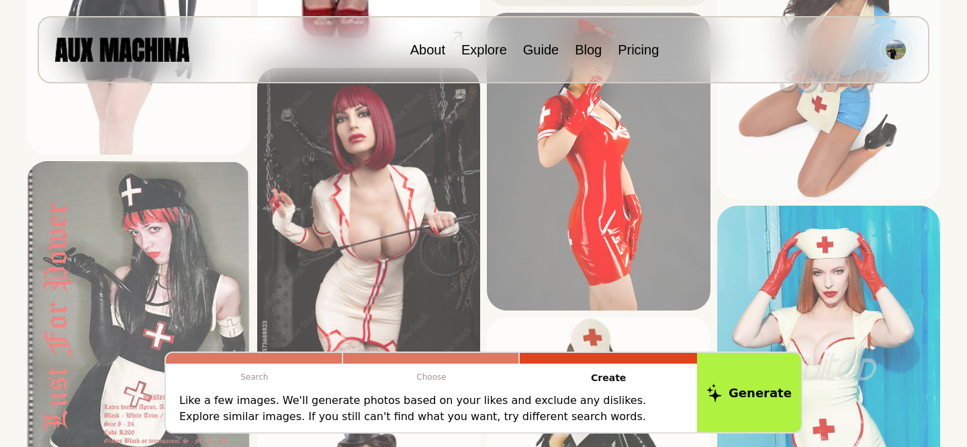
scroll to position [1350, 0]
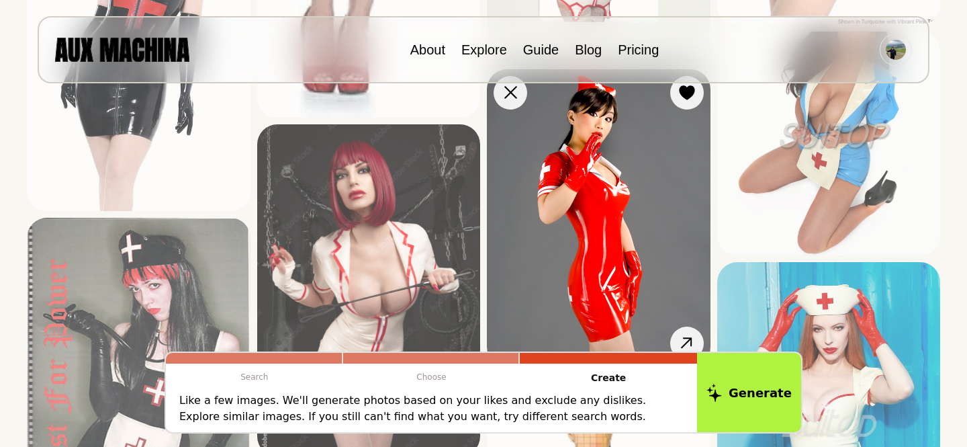
click at [623, 212] on img at bounding box center [599, 218] width 224 height 298
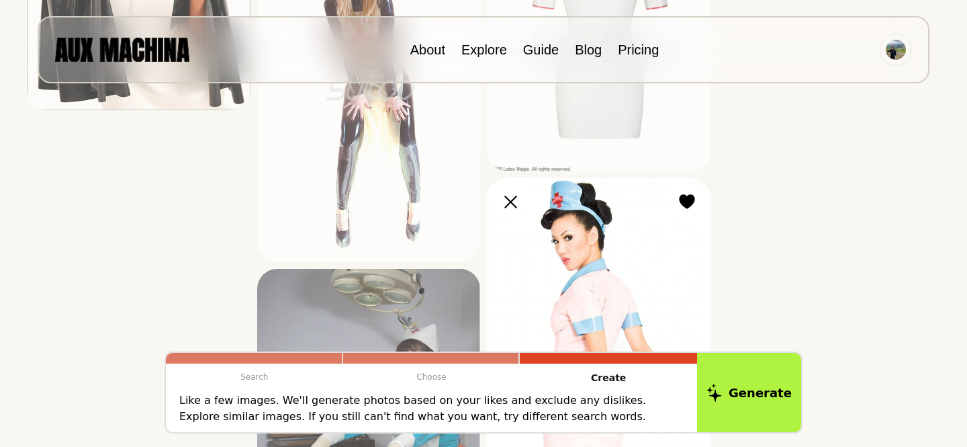
scroll to position [4441, 0]
click at [646, 230] on img at bounding box center [599, 346] width 224 height 335
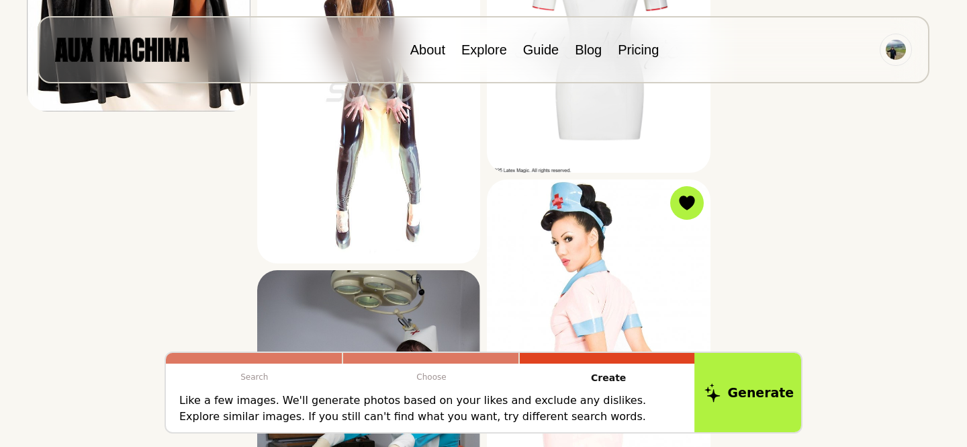
click at [777, 372] on button "Generate" at bounding box center [750, 392] width 110 height 83
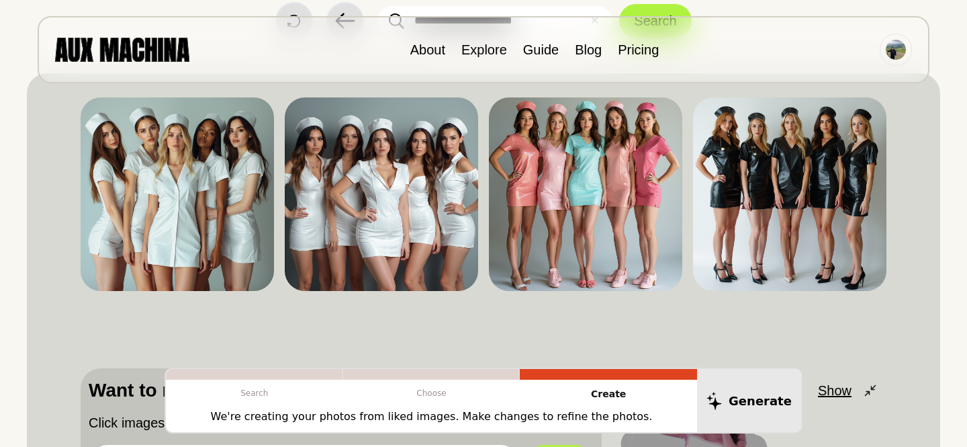
scroll to position [88, 0]
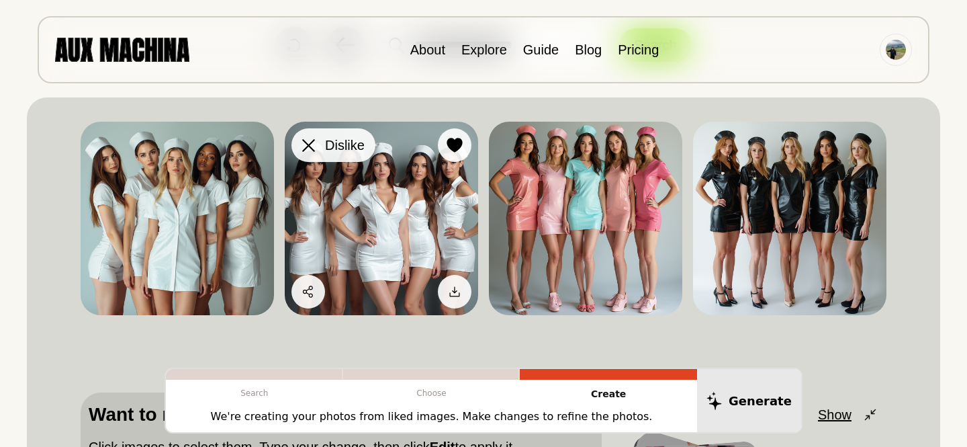
click at [314, 140] on icon at bounding box center [308, 145] width 13 height 13
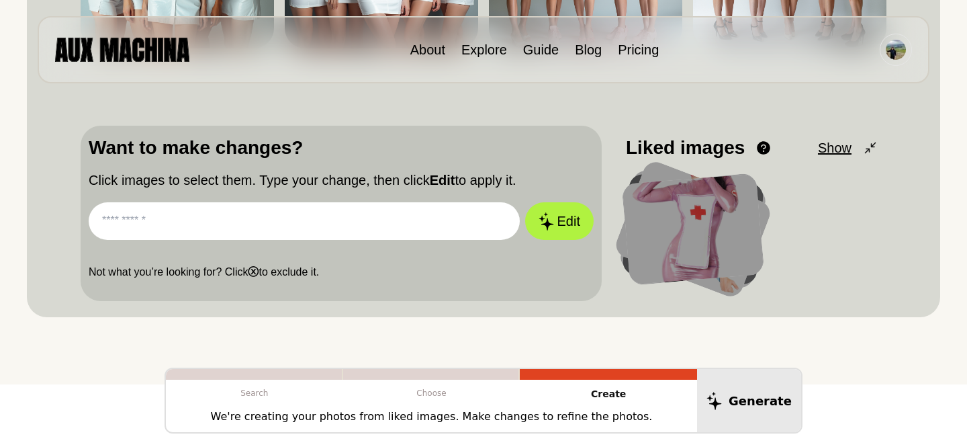
scroll to position [361, 0]
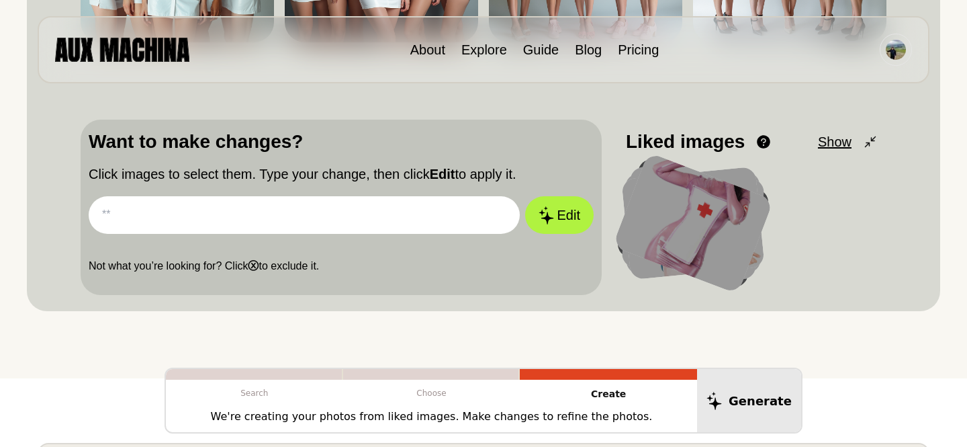
click at [257, 219] on input "text" at bounding box center [304, 215] width 431 height 38
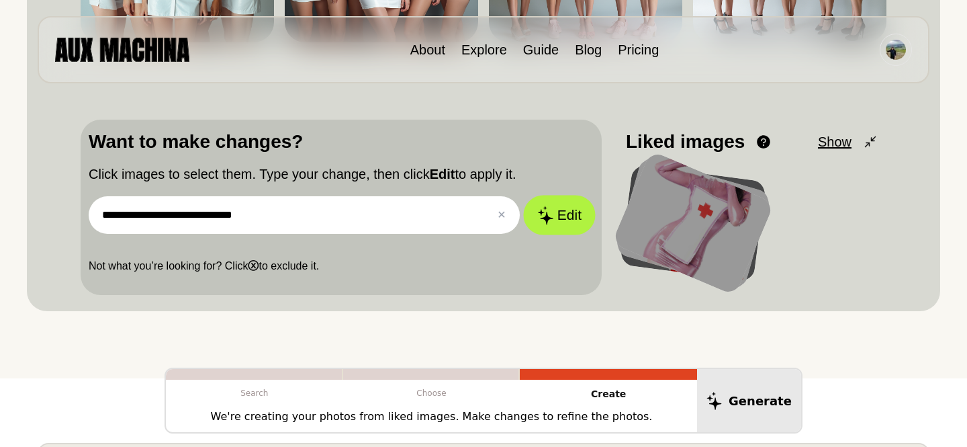
click at [562, 220] on button "Edit" at bounding box center [559, 215] width 73 height 40
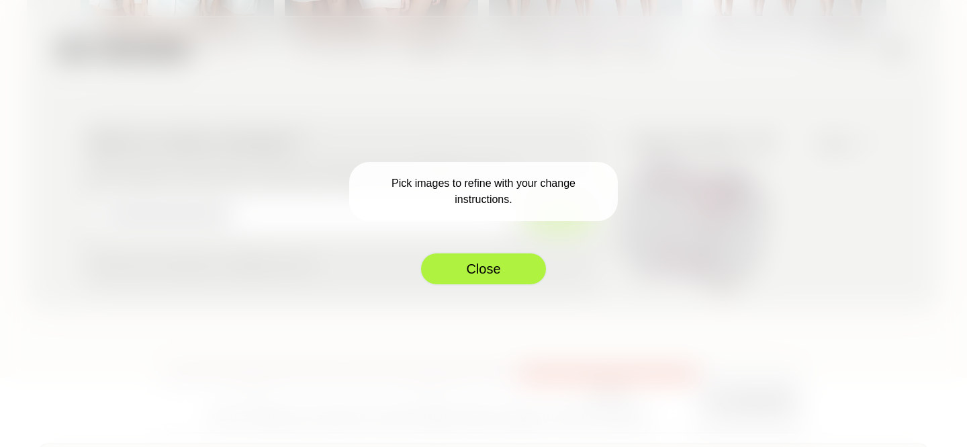
click at [488, 267] on button "Close" at bounding box center [484, 269] width 128 height 34
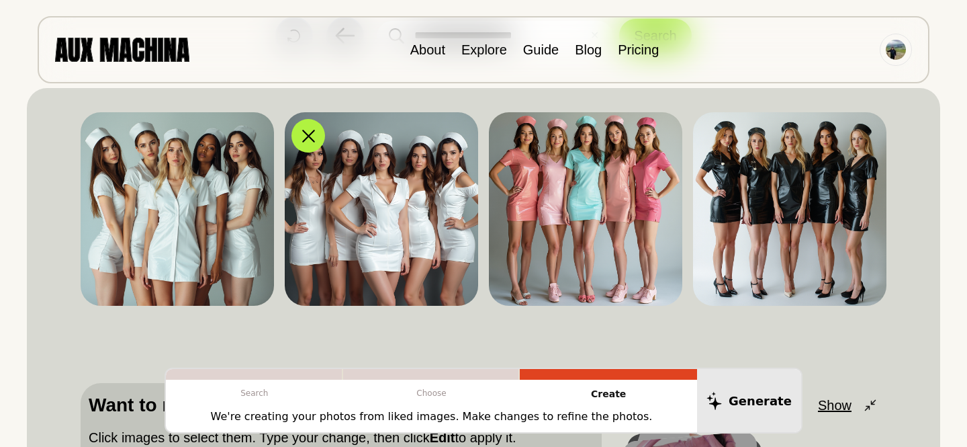
scroll to position [69, 0]
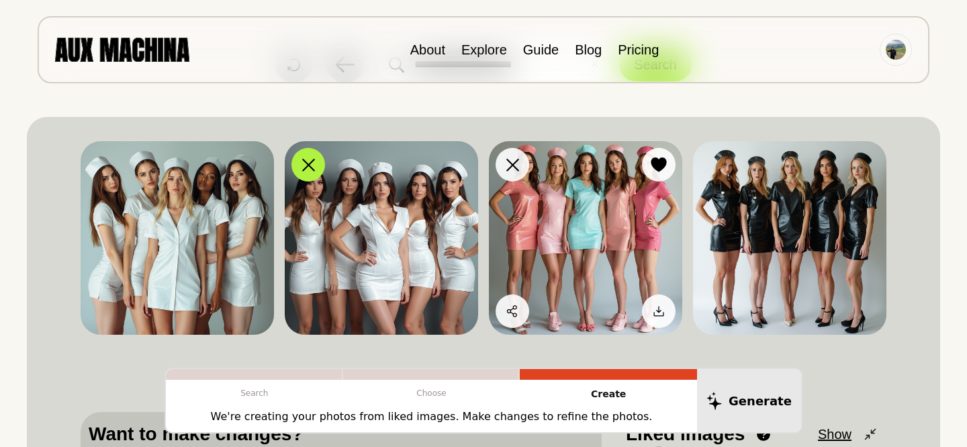
click at [564, 240] on img at bounding box center [585, 237] width 193 height 193
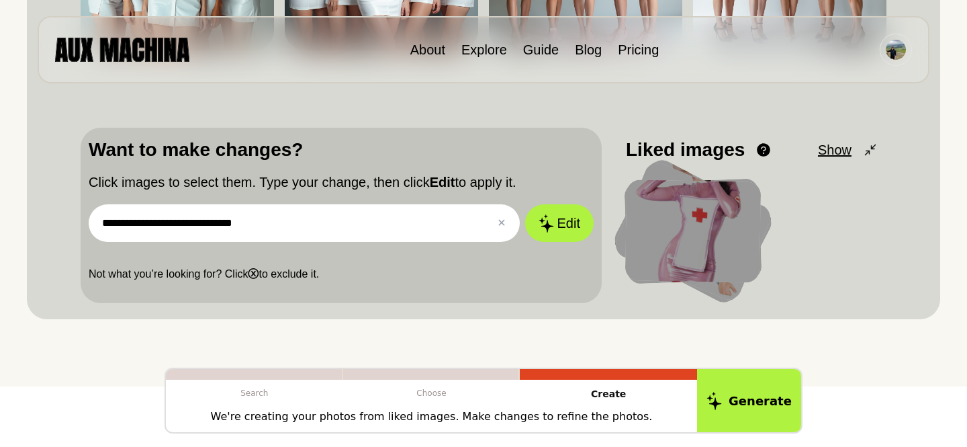
scroll to position [358, 0]
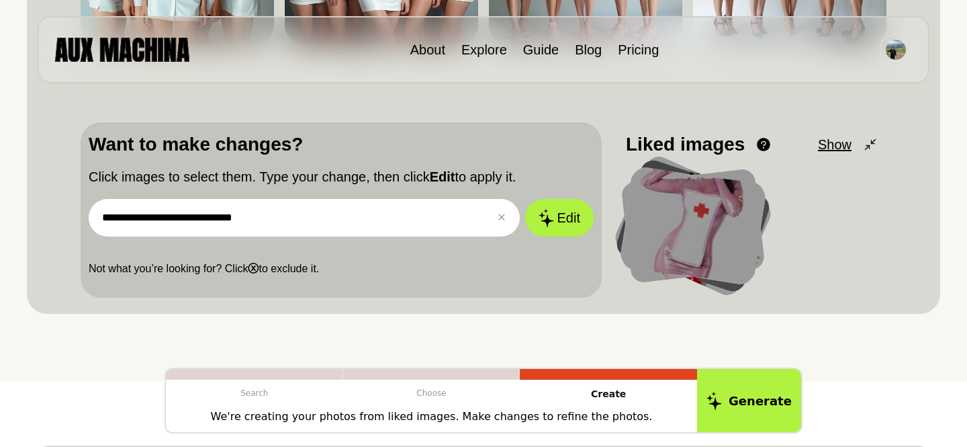
click at [199, 222] on input "**********" at bounding box center [304, 218] width 431 height 38
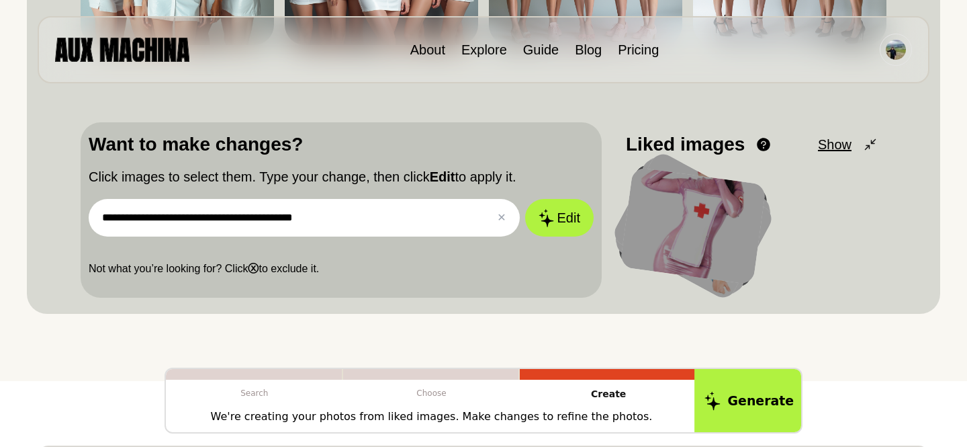
type input "**********"
click at [747, 384] on button "Generate" at bounding box center [750, 400] width 110 height 67
